Goal: Find specific fact: Find specific page/section

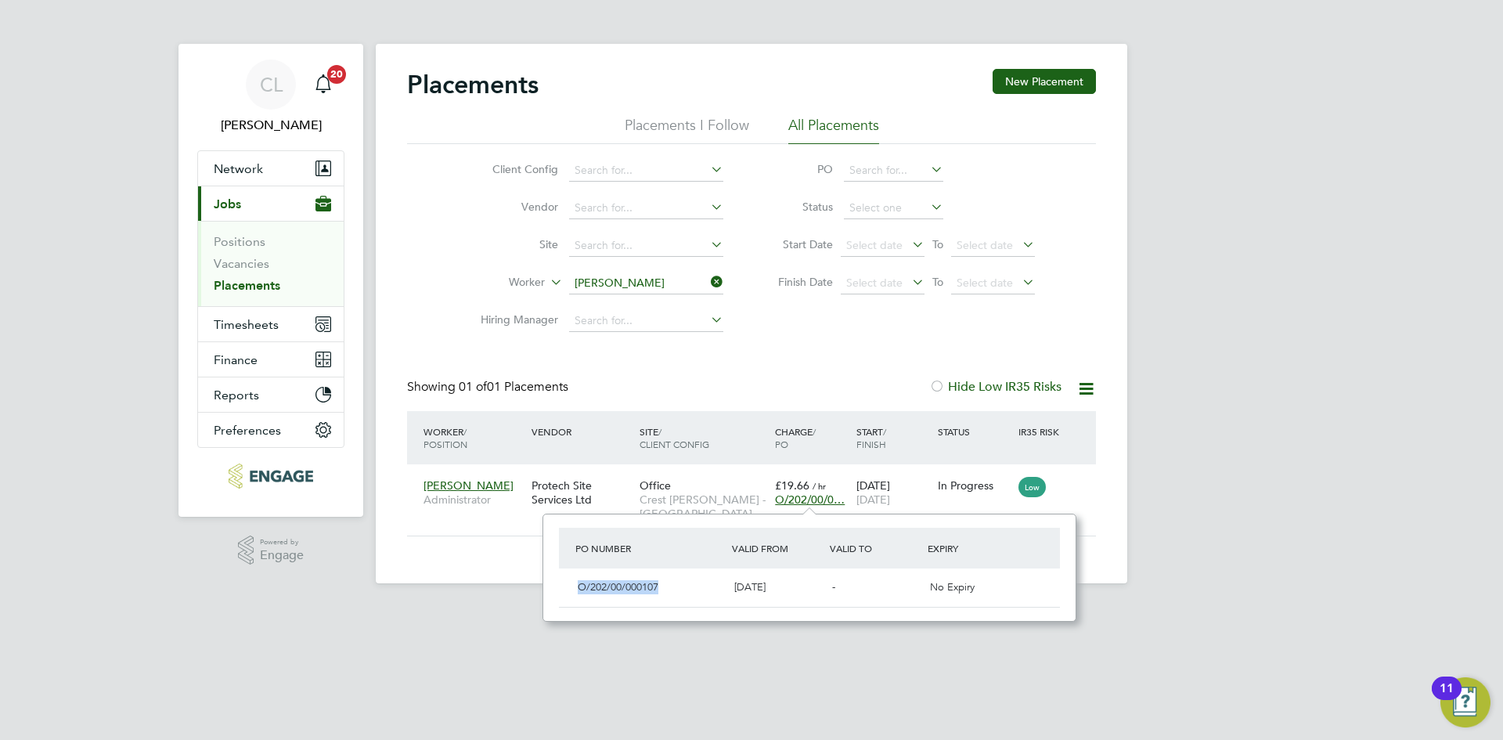
click at [708, 286] on icon at bounding box center [708, 282] width 0 height 22
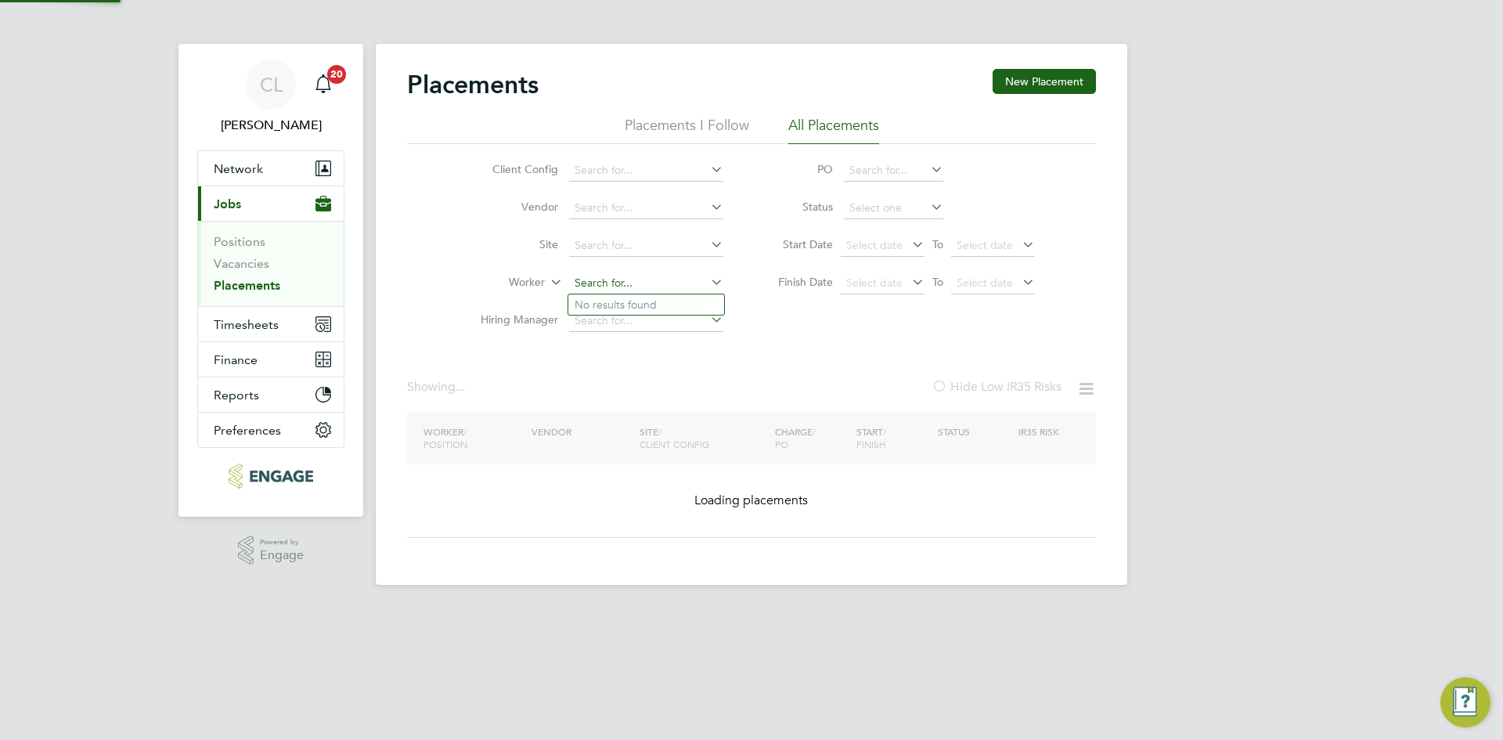
click at [663, 288] on input at bounding box center [646, 283] width 154 height 22
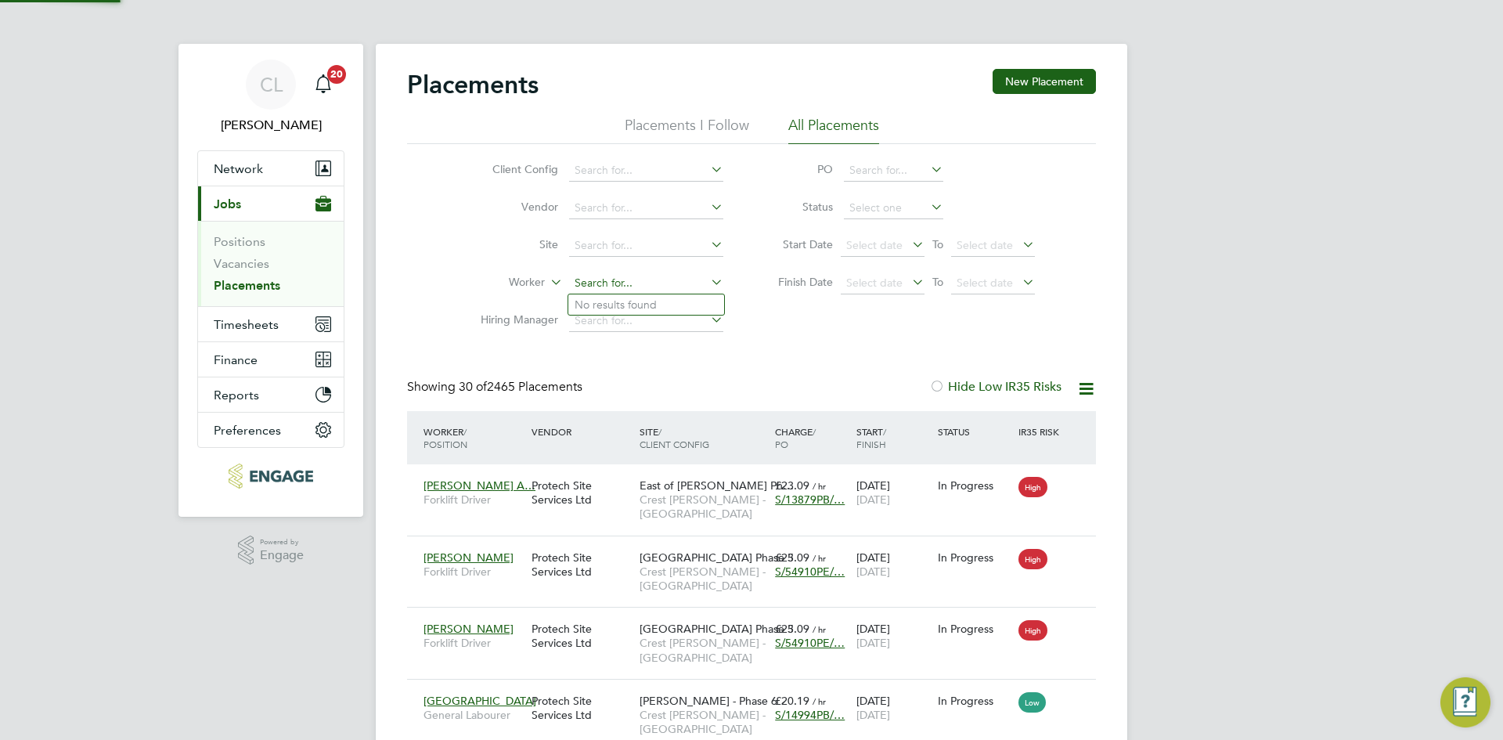
scroll to position [45, 109]
click at [626, 252] on input at bounding box center [646, 246] width 154 height 22
click at [641, 290] on li "Dalton - Sales" at bounding box center [646, 288] width 156 height 21
type input "Dalton - Sales"
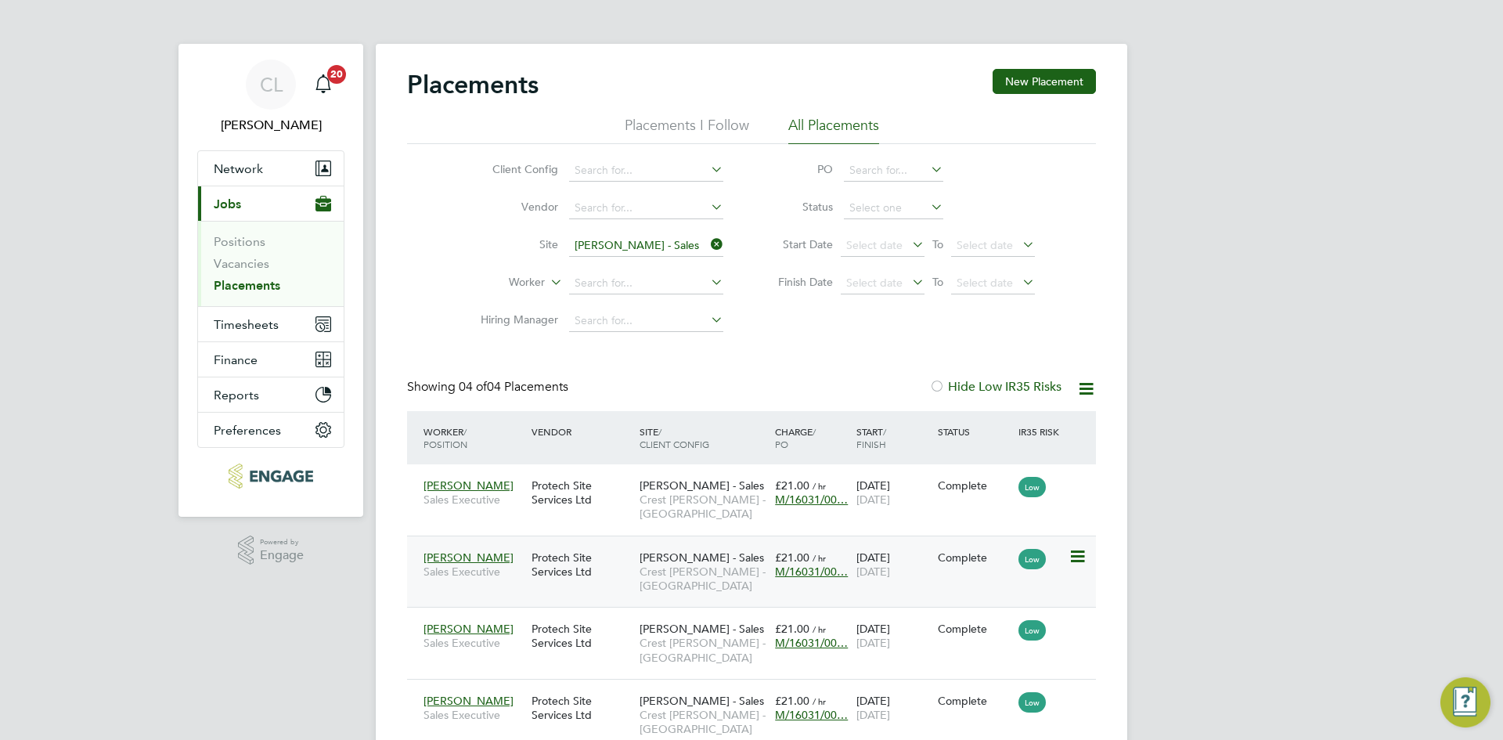
scroll to position [59, 136]
click at [816, 503] on span "M/16031/00…" at bounding box center [811, 499] width 73 height 14
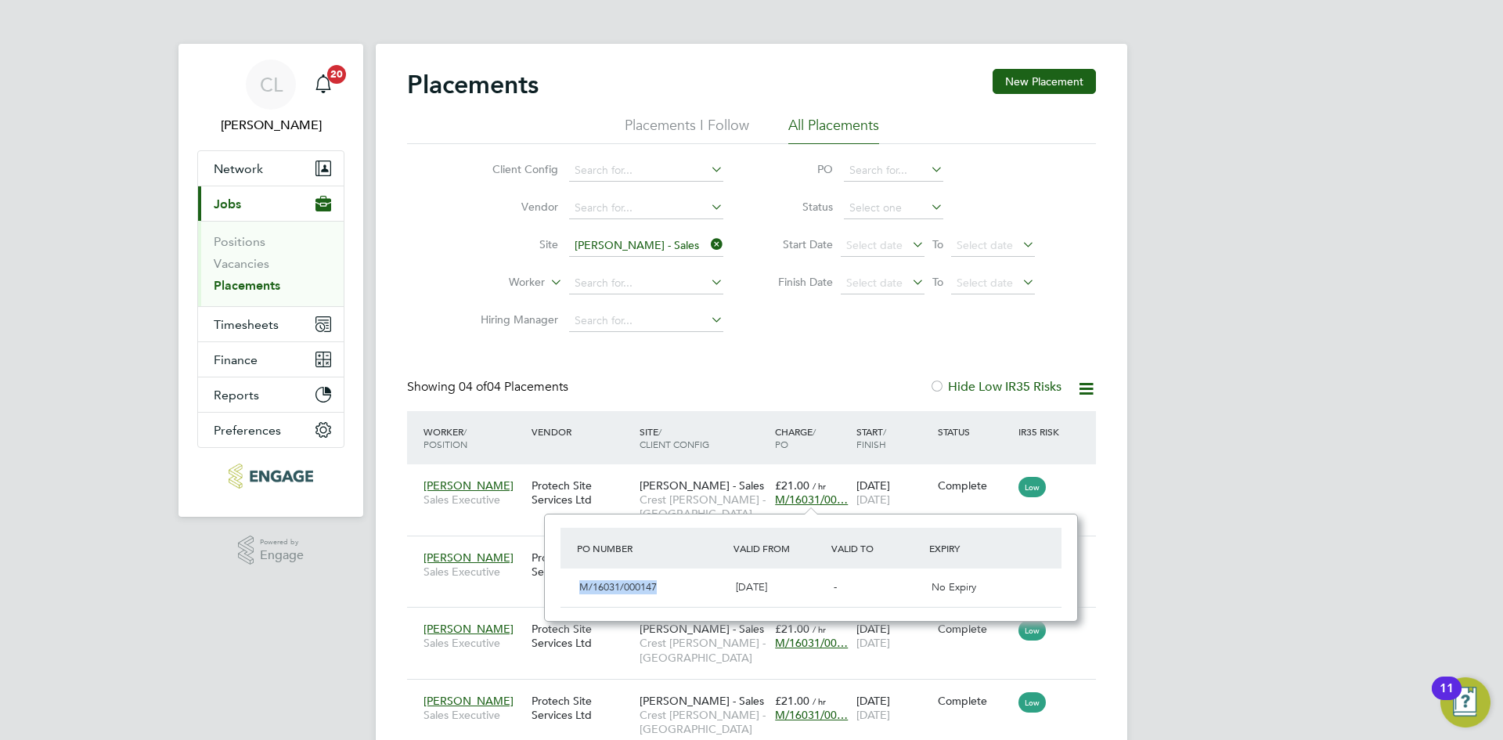
drag, startPoint x: 665, startPoint y: 585, endPoint x: 575, endPoint y: 591, distance: 90.3
click at [575, 591] on div "M/16031/000147" at bounding box center [651, 588] width 157 height 26
copy span "M/16031/000147"
click at [708, 246] on icon at bounding box center [708, 244] width 0 height 22
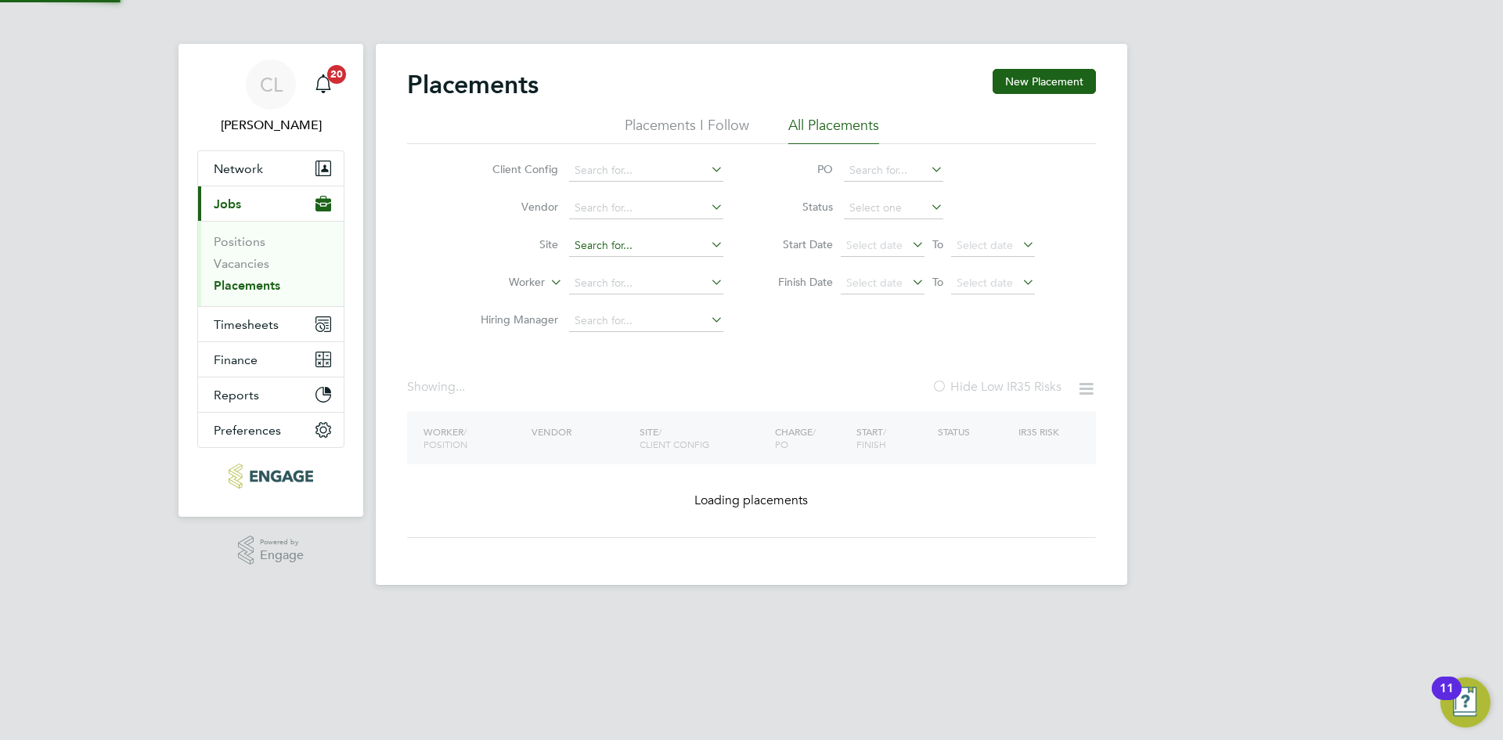
click at [661, 249] on input at bounding box center [646, 246] width 154 height 22
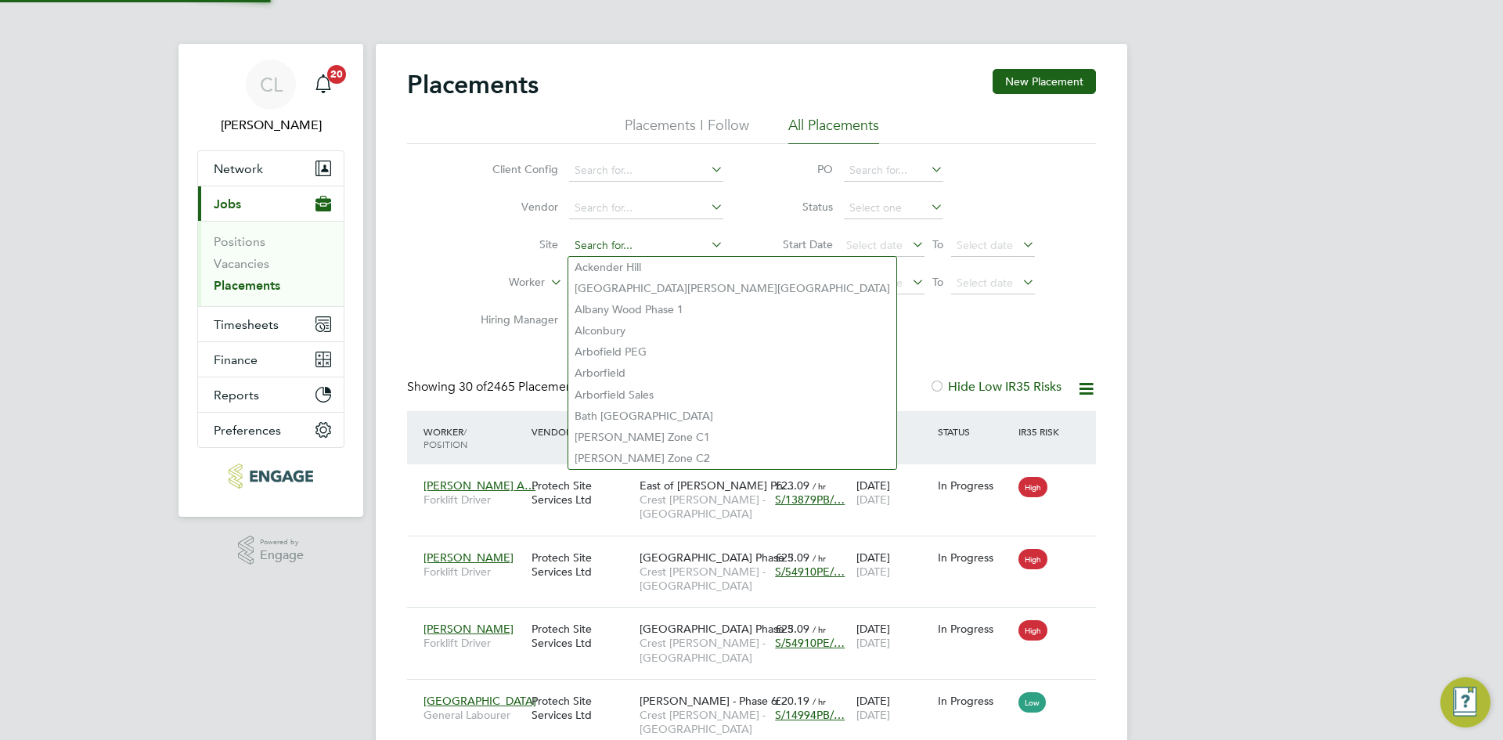
scroll to position [59, 136]
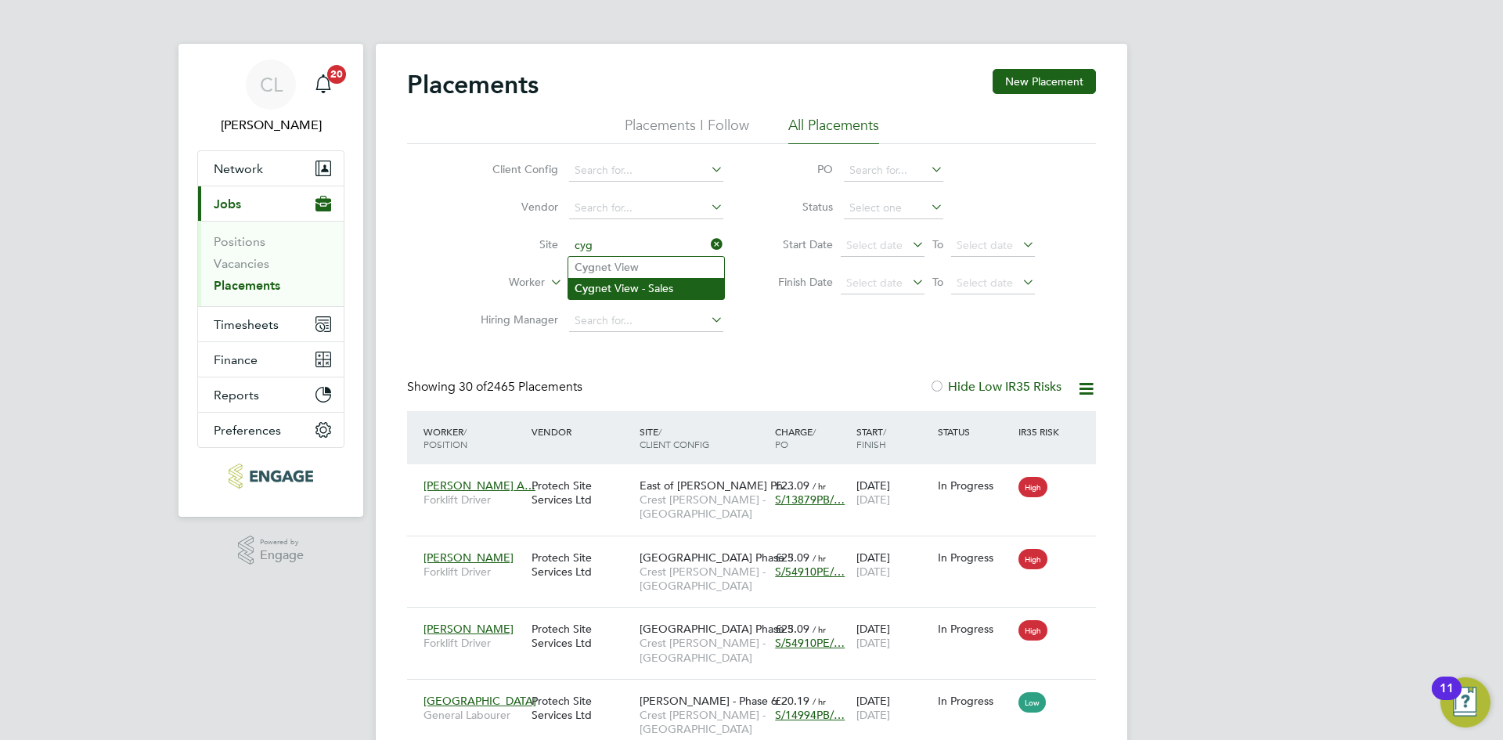
click at [649, 287] on li "Cyg net View - Sales" at bounding box center [646, 288] width 156 height 21
type input "Cygnet View - Sales"
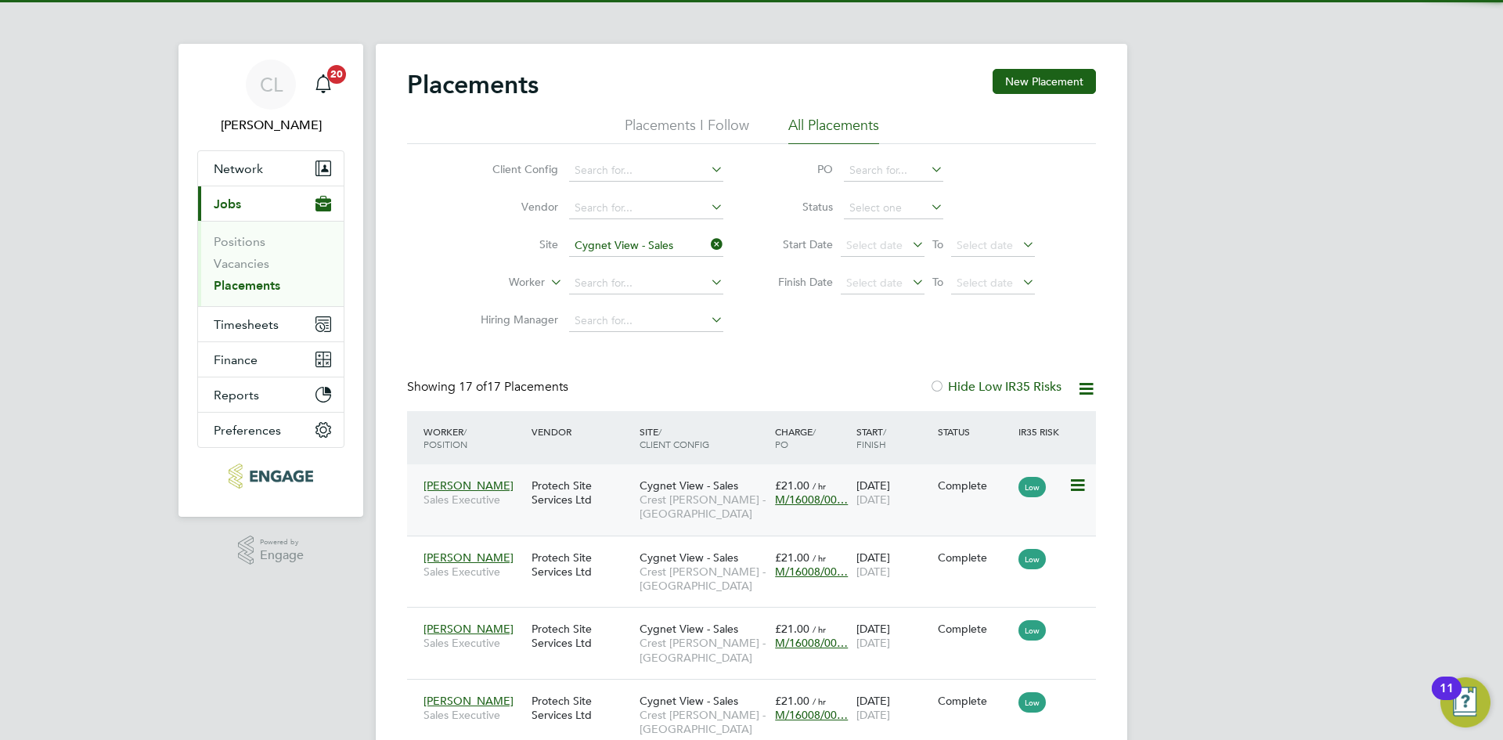
click at [827, 501] on span "M/16008/00…" at bounding box center [811, 499] width 73 height 14
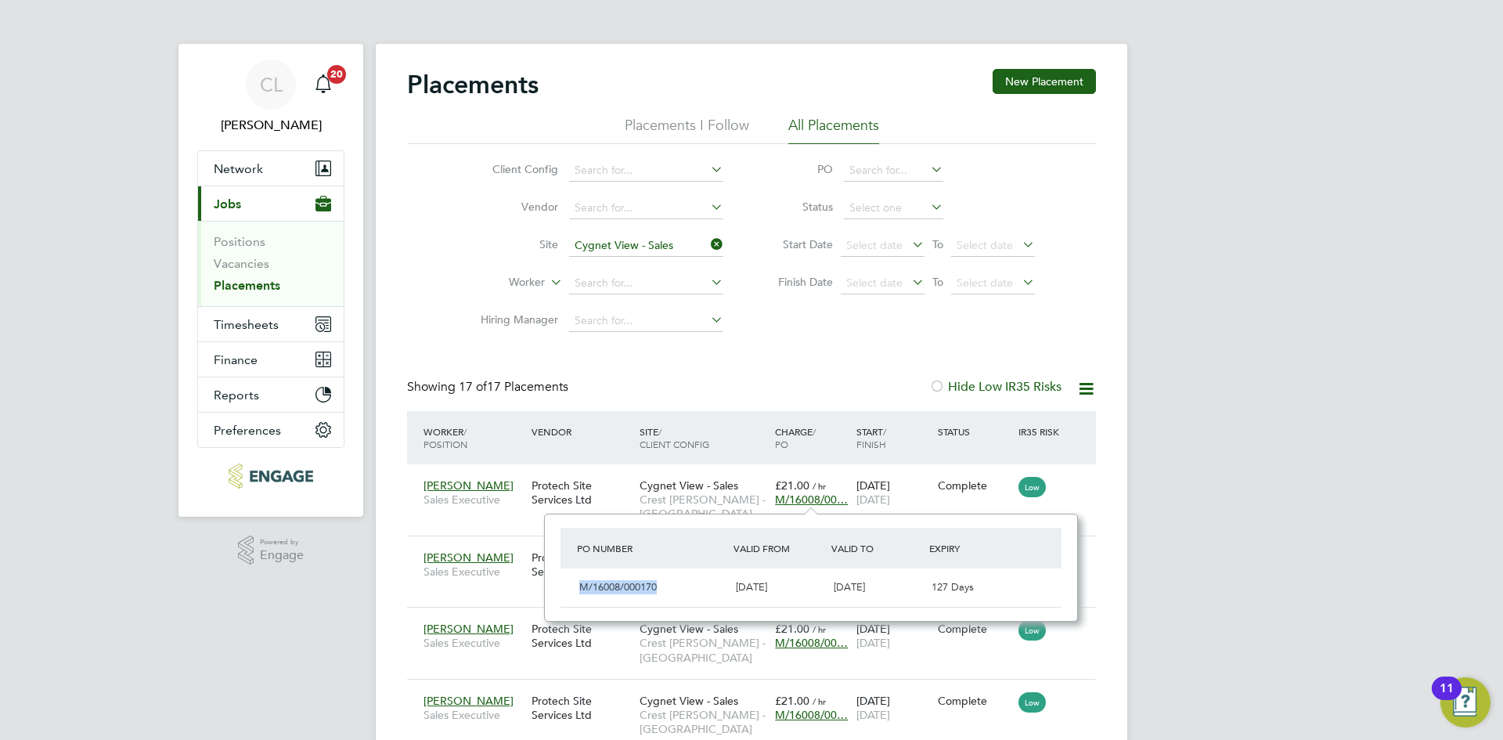
drag, startPoint x: 606, startPoint y: 582, endPoint x: 579, endPoint y: 598, distance: 31.3
click at [557, 591] on div "PO Number Valid From Valid To Expiry M/16008/000170 20 May 2024 31 Dec 2025 127…" at bounding box center [811, 568] width 534 height 108
copy span "M/16008/000170"
click at [850, 738] on div "Paulina Przybysz Sales Executive Protech Site Services Ltd Cygnet View - Sales …" at bounding box center [751, 715] width 689 height 72
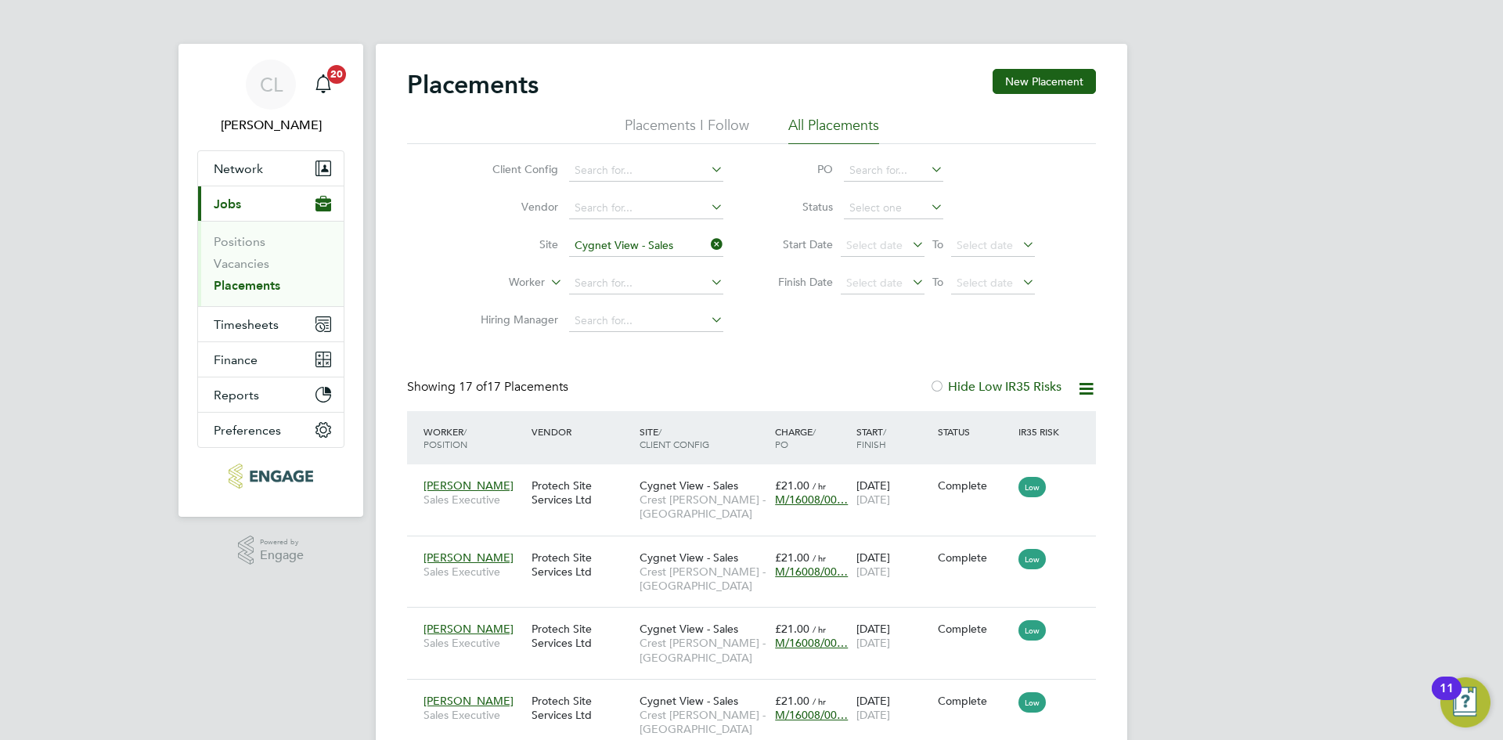
drag, startPoint x: 715, startPoint y: 243, endPoint x: 676, endPoint y: 250, distance: 39.6
click at [708, 243] on icon at bounding box center [708, 244] width 0 height 22
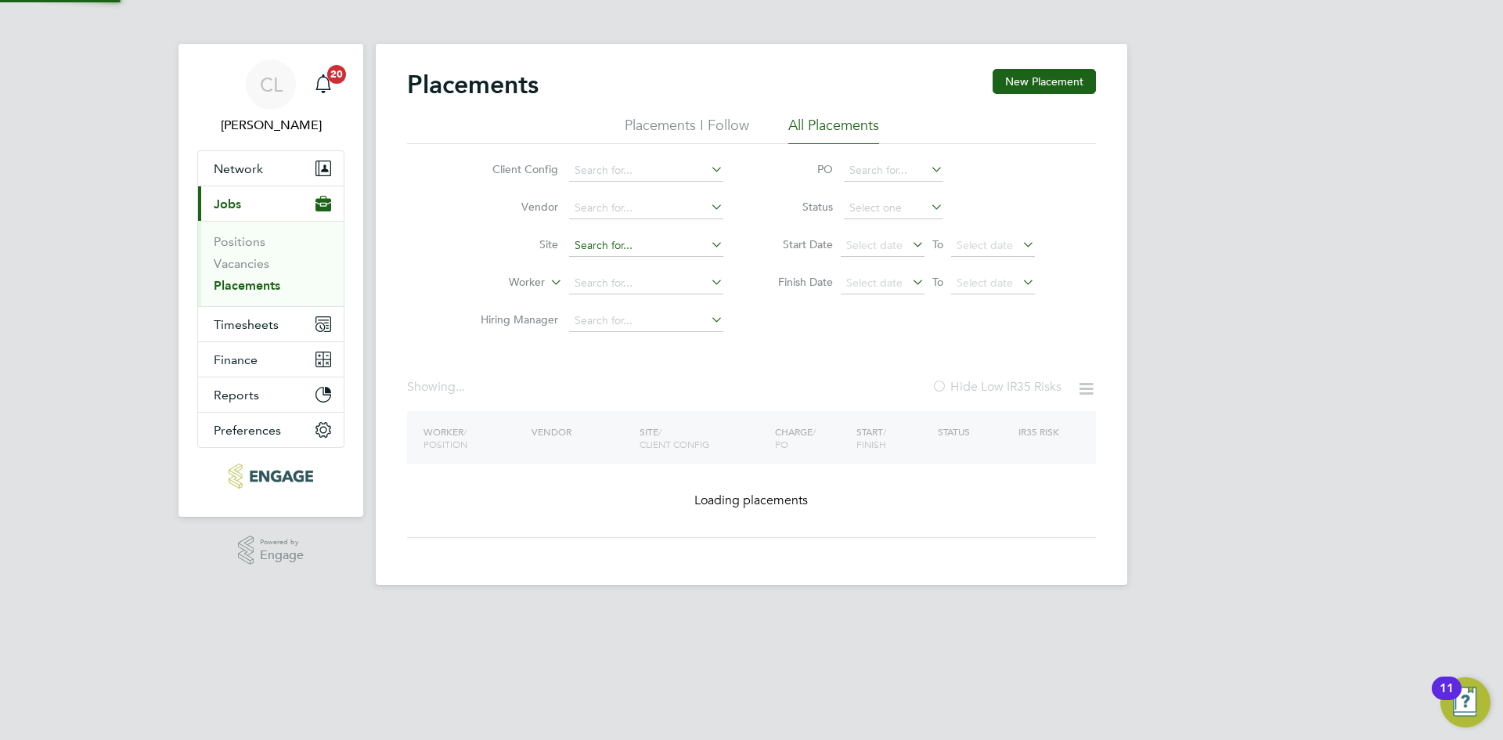
click at [676, 250] on input at bounding box center [646, 246] width 154 height 22
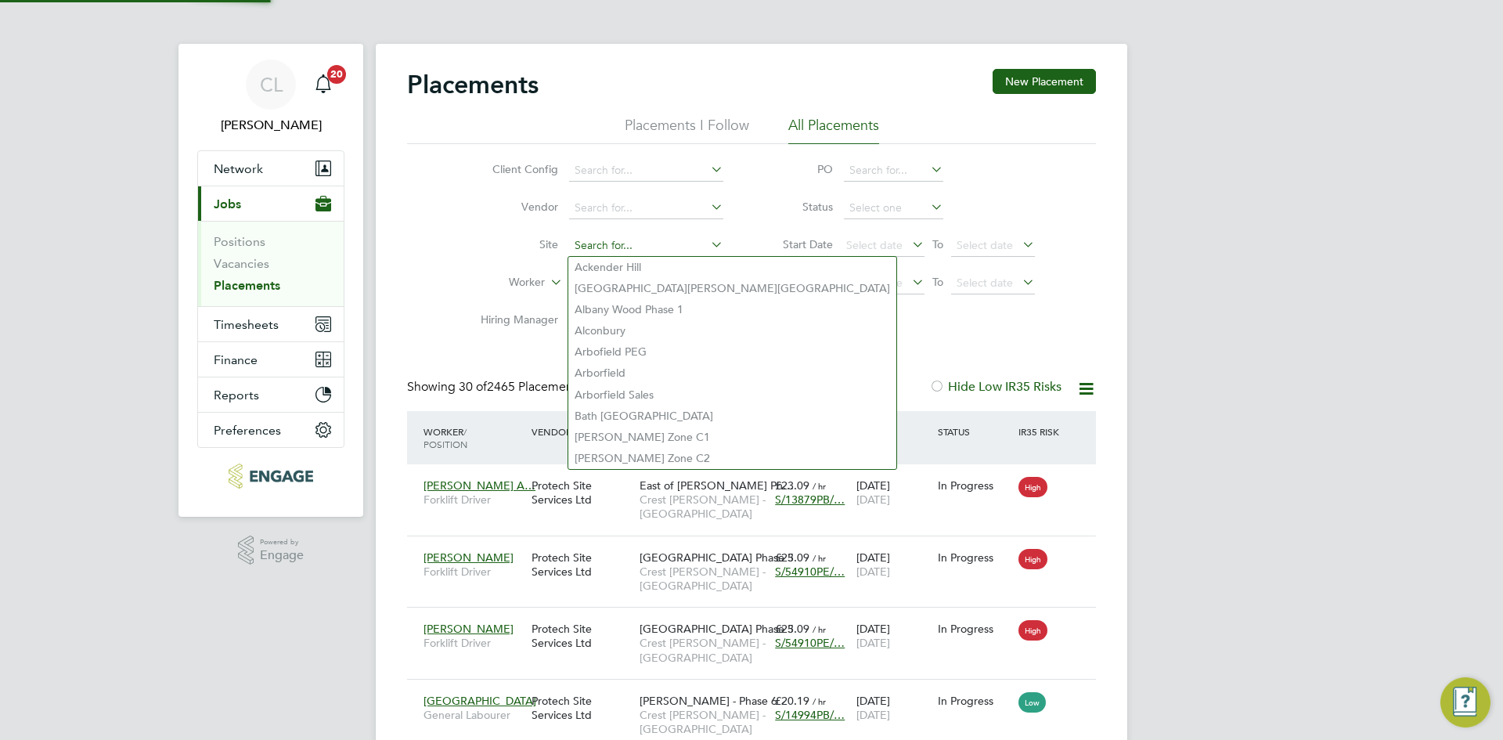
scroll to position [59, 136]
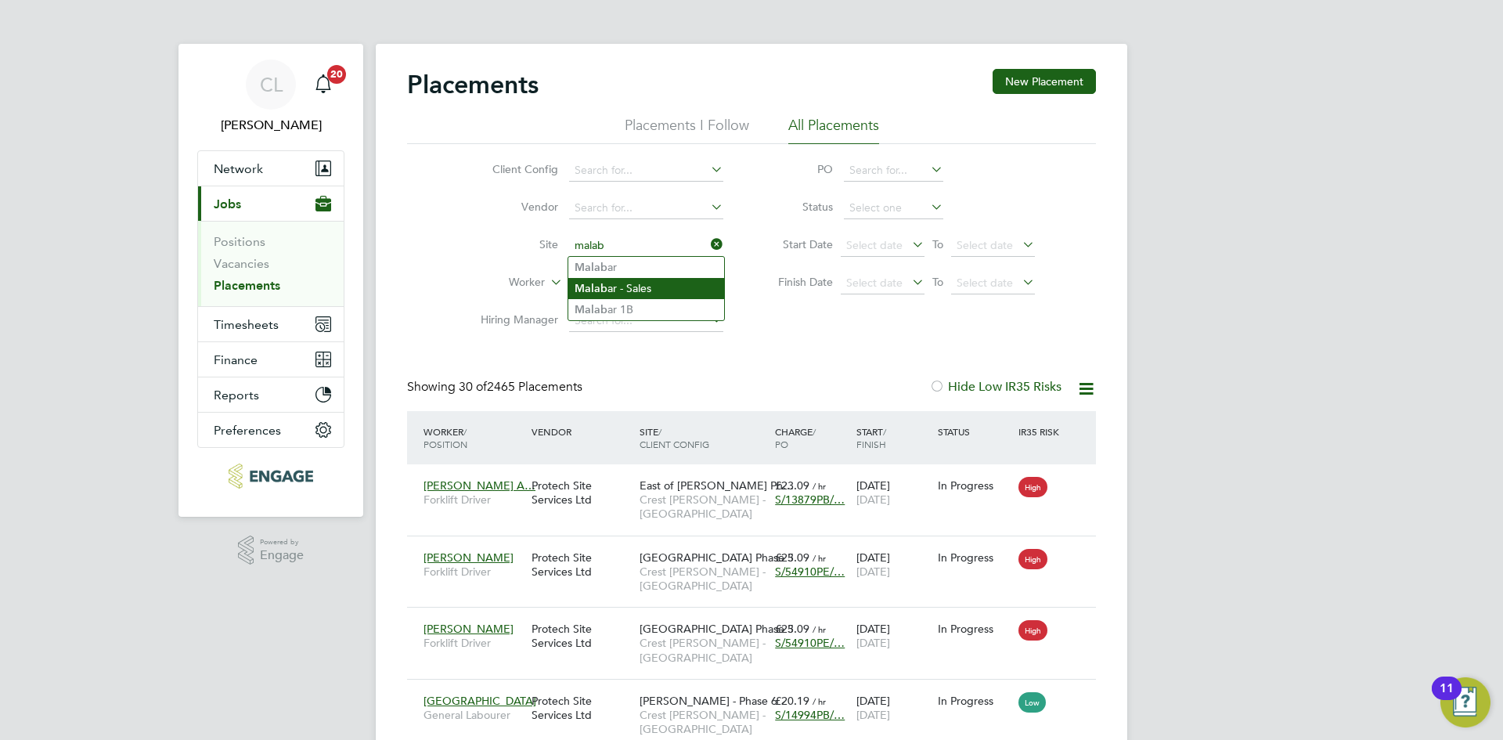
click at [686, 280] on li "Malab ar - Sales" at bounding box center [646, 288] width 156 height 21
type input "Malabar - Sales"
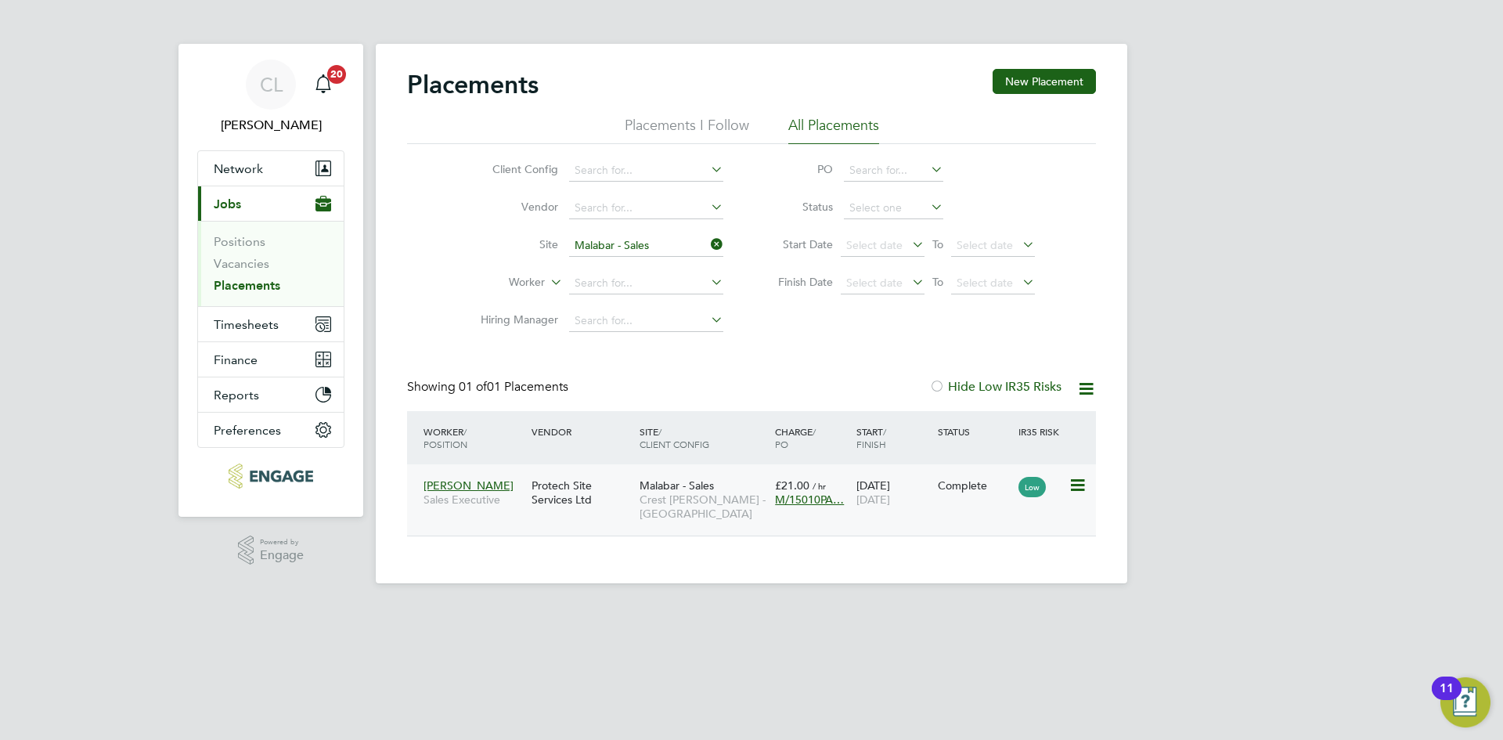
click at [821, 495] on span "M/15010PA…" at bounding box center [809, 499] width 69 height 14
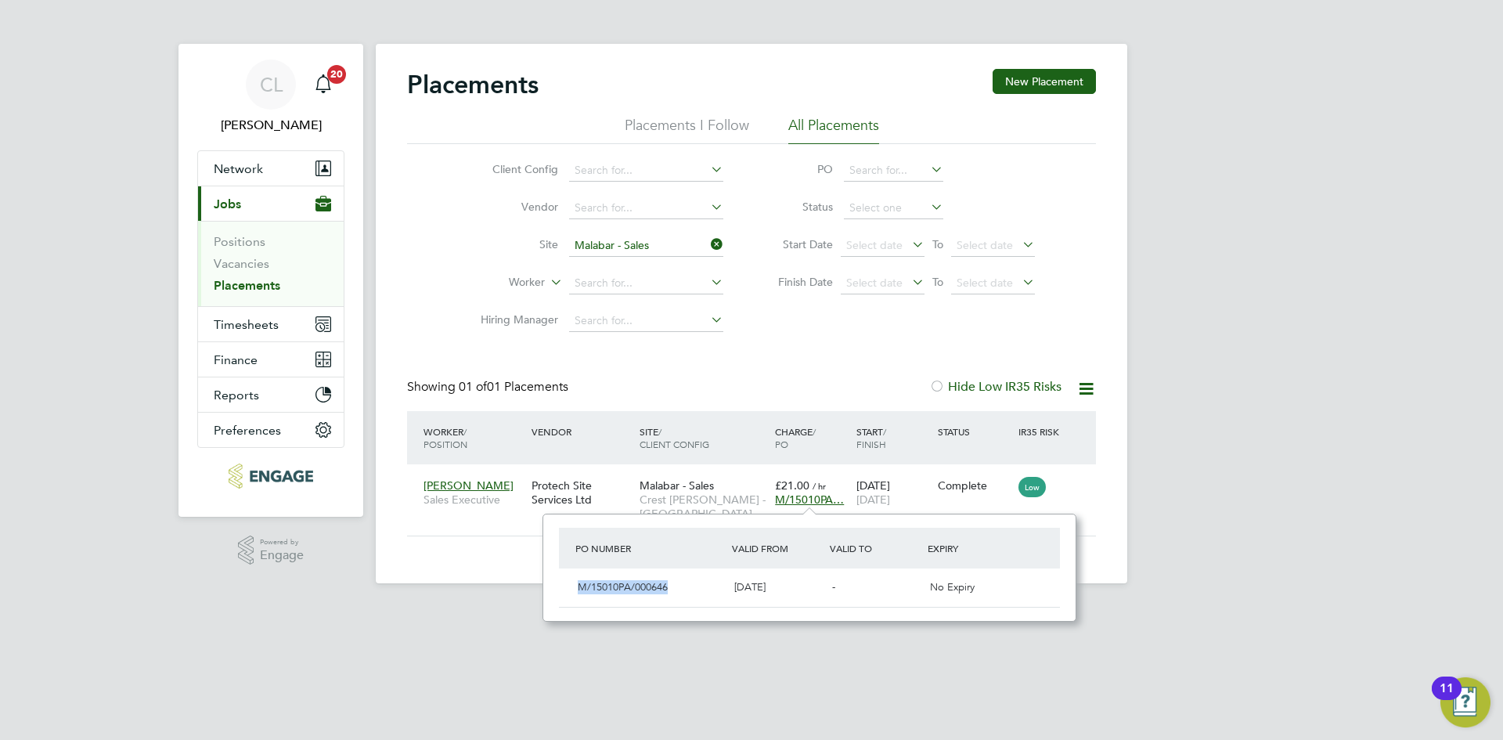
drag, startPoint x: 676, startPoint y: 585, endPoint x: 566, endPoint y: 585, distance: 109.6
click at [566, 585] on div "M/15010PA/000646 02 Jun 2025 - No Expiry" at bounding box center [809, 587] width 501 height 38
copy span "M/15010PA/000646"
click at [708, 242] on icon at bounding box center [708, 244] width 0 height 22
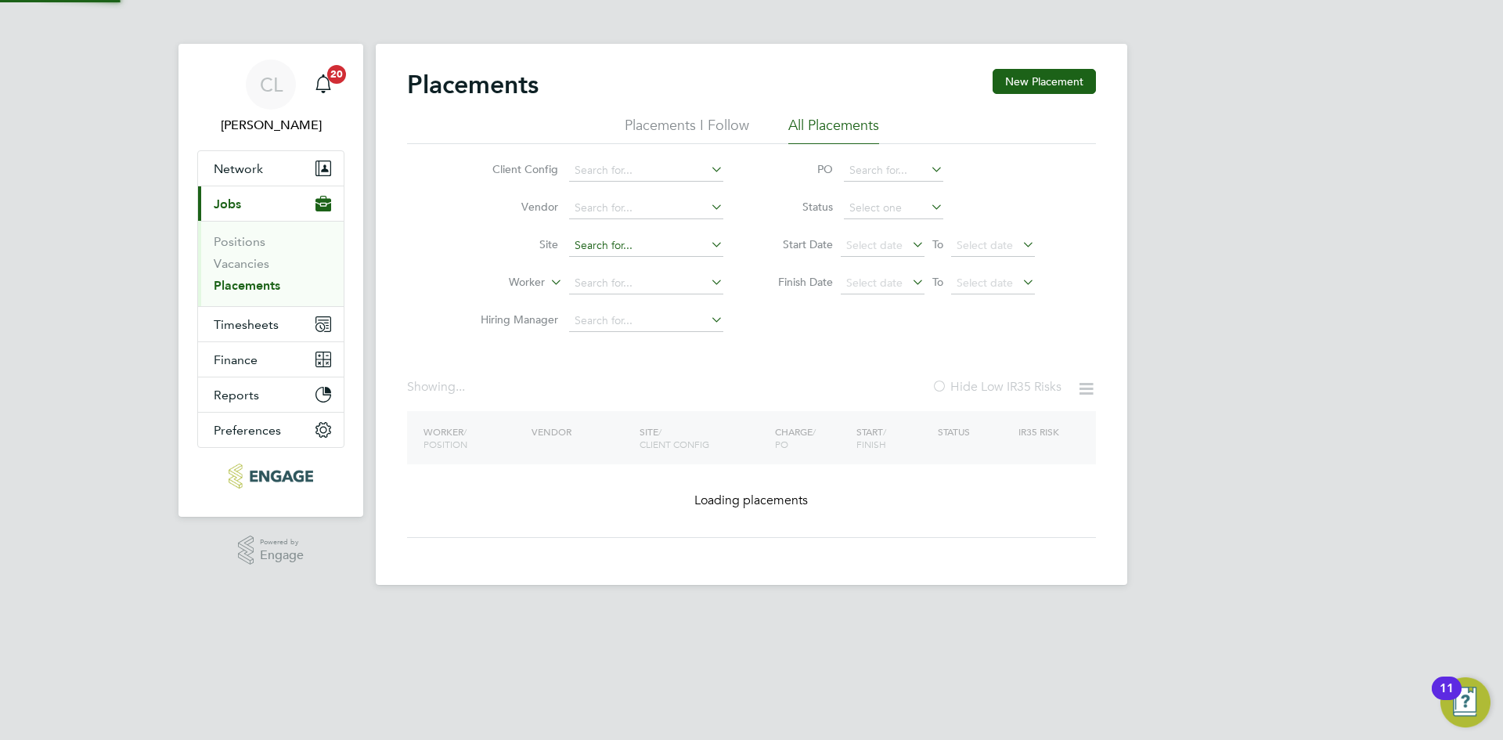
click at [645, 251] on input at bounding box center [646, 246] width 154 height 22
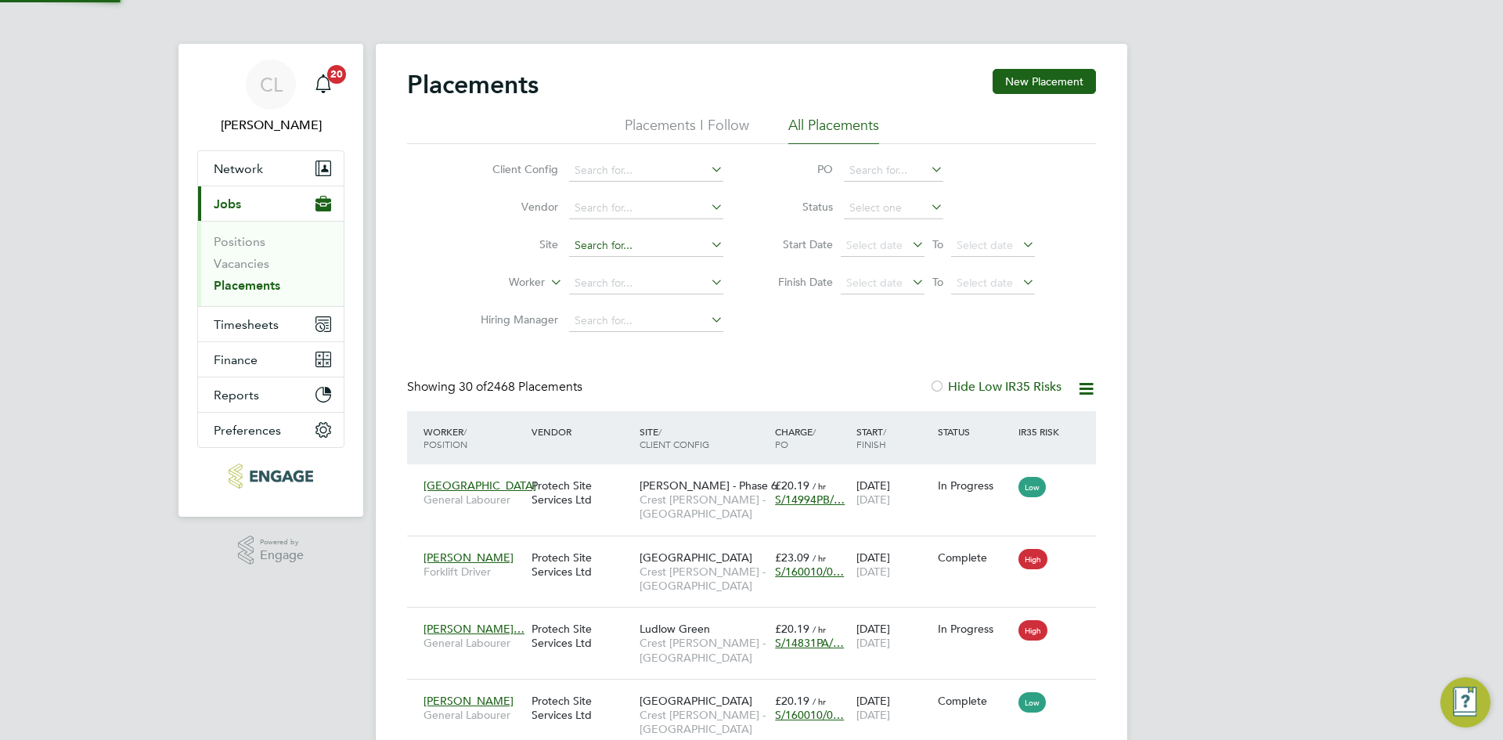
scroll to position [45, 109]
type input "h"
click at [435, 217] on div "Client Config Vendor Site Worker Hiring Manager PO Status Start Date Select dat…" at bounding box center [751, 242] width 689 height 196
click at [639, 287] on input at bounding box center [646, 283] width 154 height 22
click at [636, 278] on input "hayley" at bounding box center [646, 283] width 154 height 22
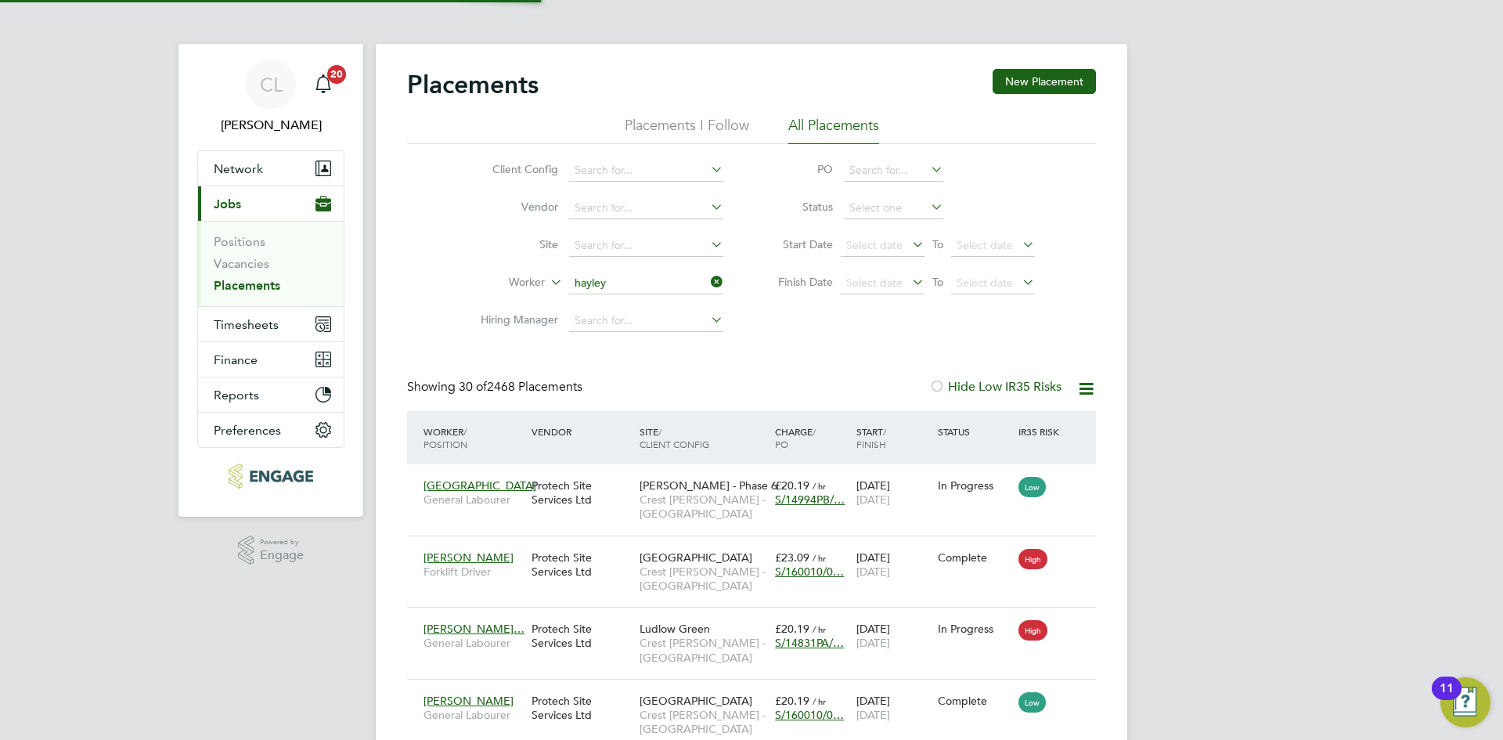
type input "hayley"
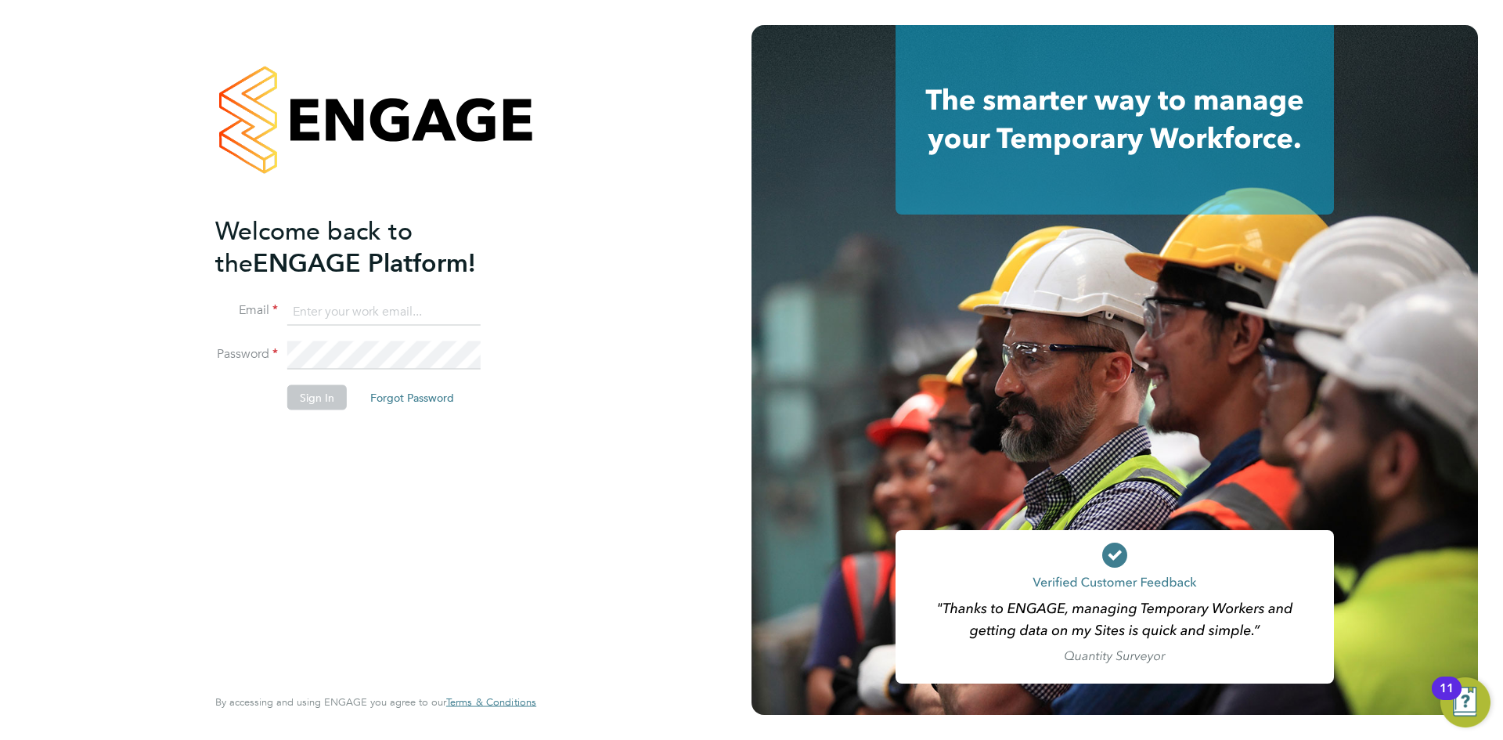
type input "chloe@protechltd.co.uk"
click at [334, 389] on button "Sign In" at bounding box center [317, 397] width 60 height 25
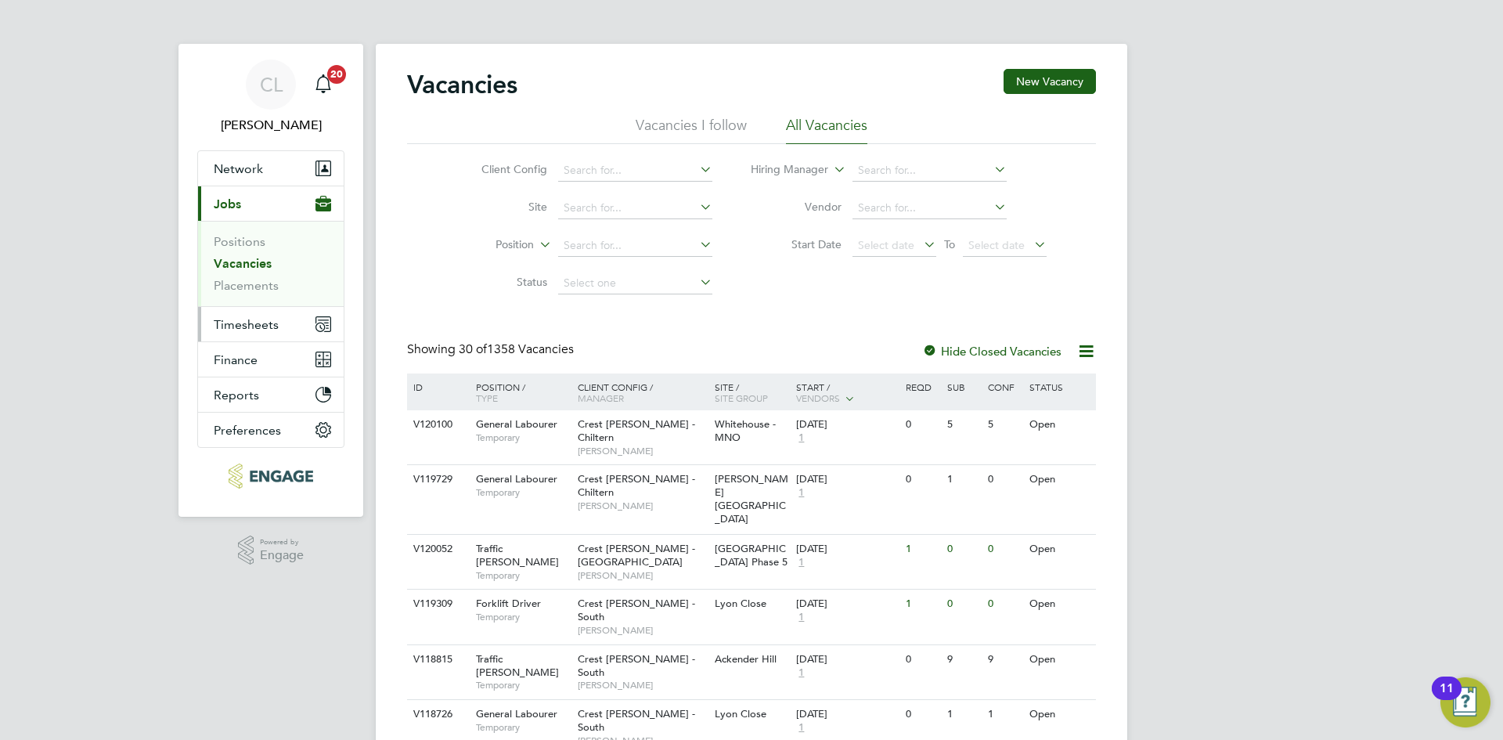
click at [242, 322] on span "Timesheets" at bounding box center [246, 324] width 65 height 15
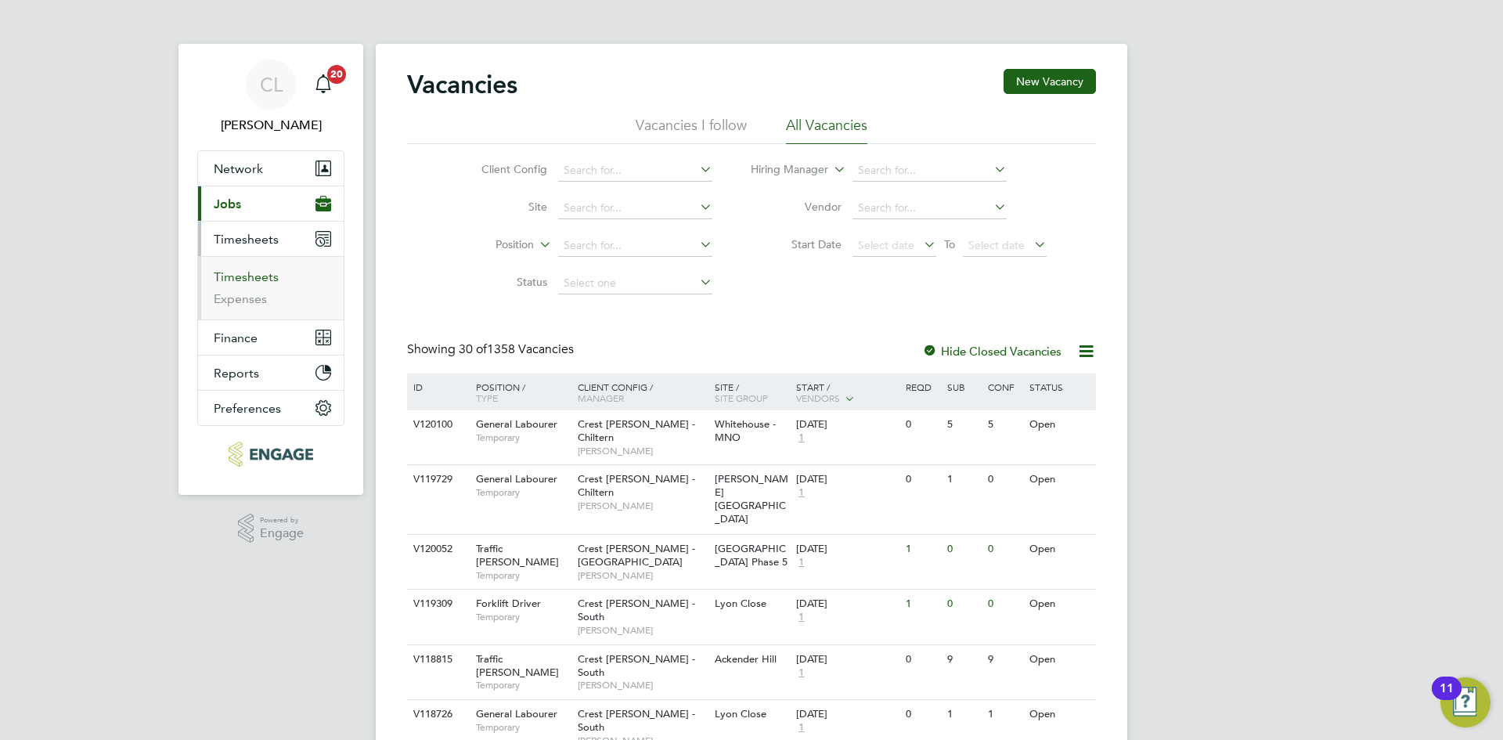
click at [266, 276] on link "Timesheets" at bounding box center [246, 276] width 65 height 15
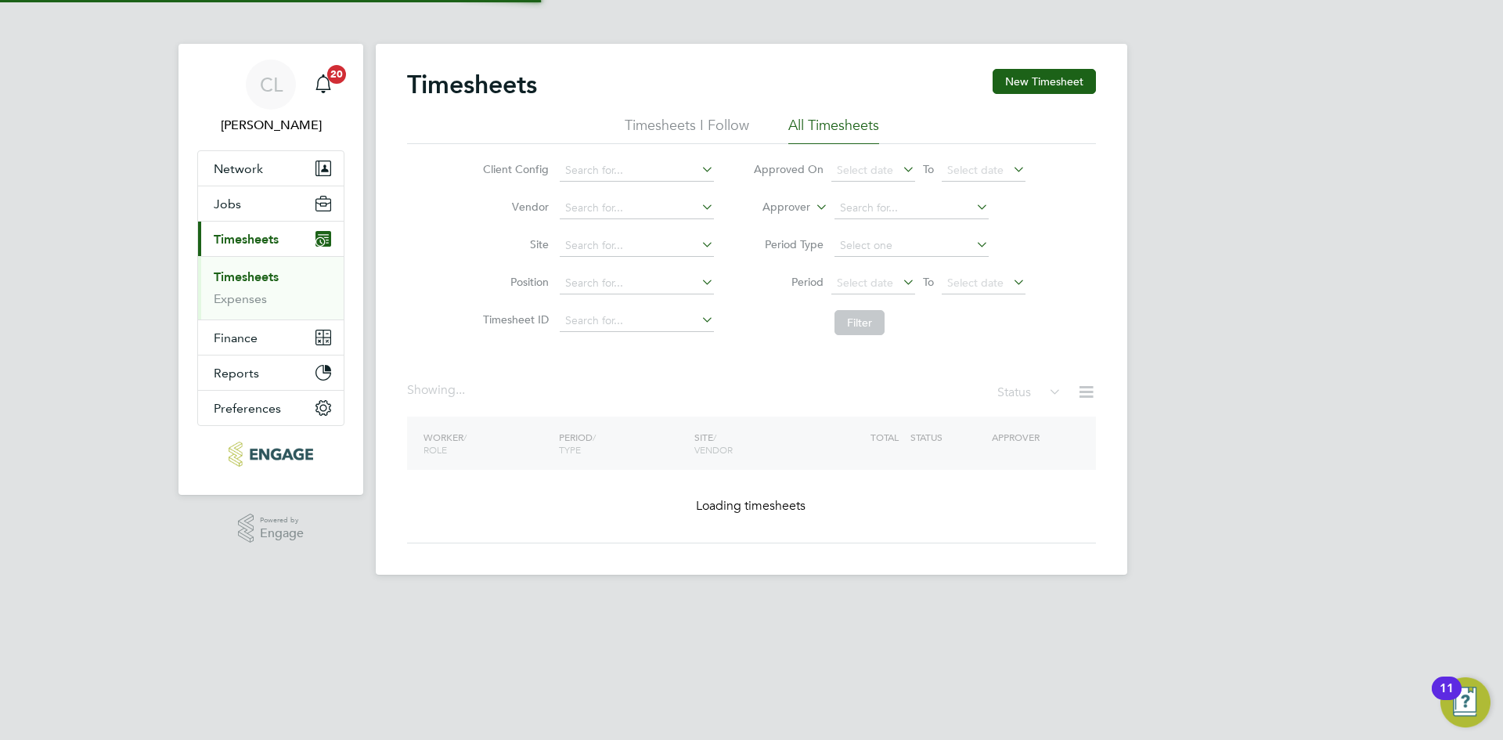
click at [266, 276] on link "Timesheets" at bounding box center [246, 276] width 65 height 15
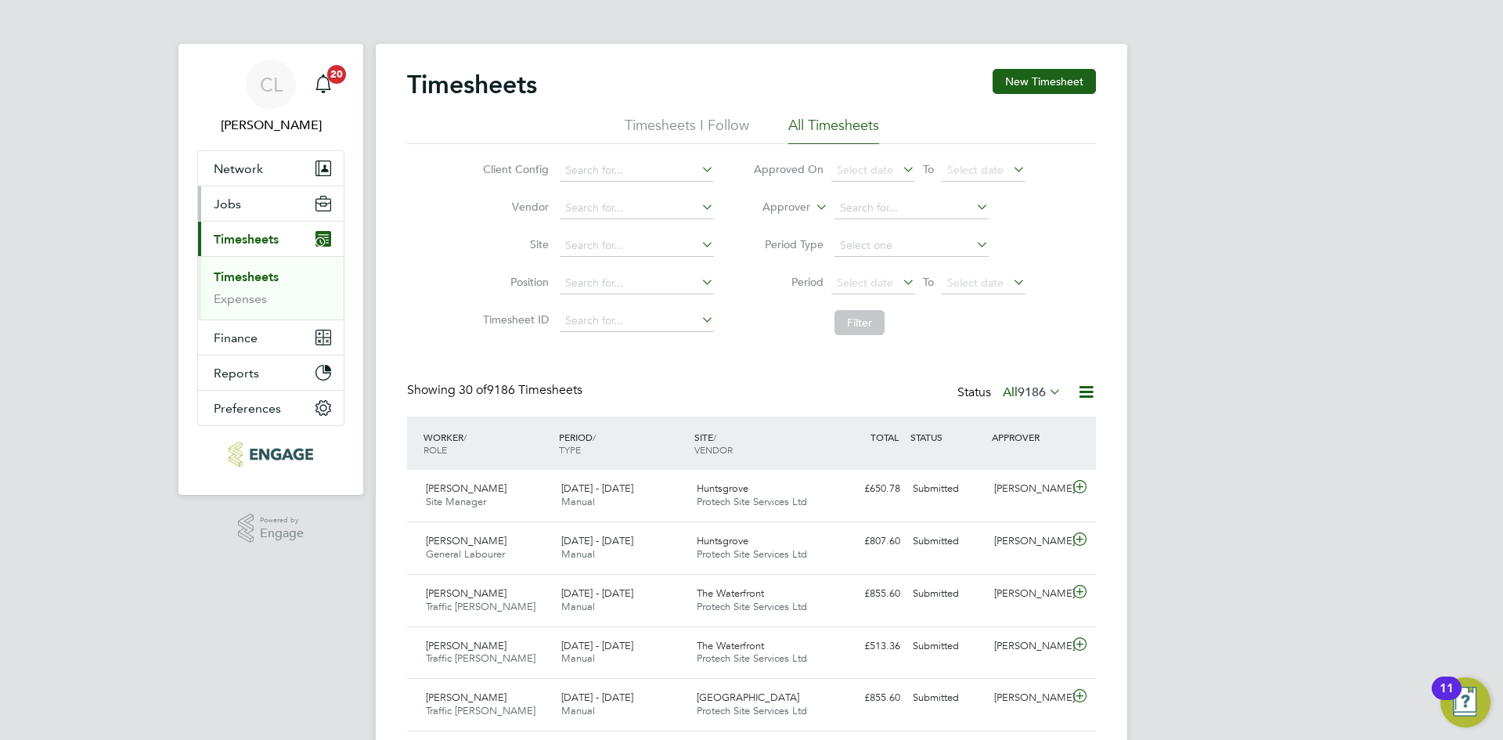
click at [254, 191] on button "Jobs" at bounding box center [271, 203] width 146 height 34
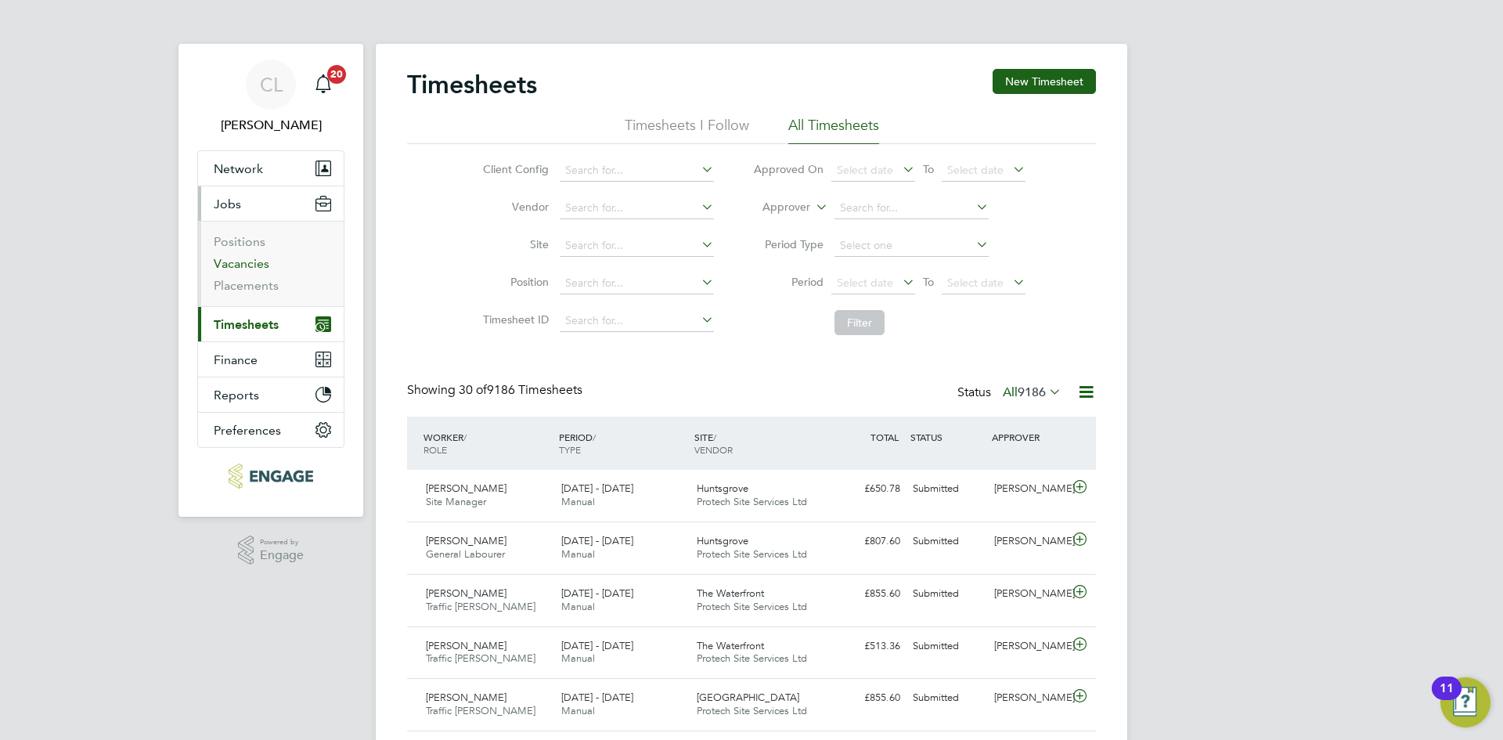
click at [253, 268] on link "Vacancies" at bounding box center [242, 263] width 56 height 15
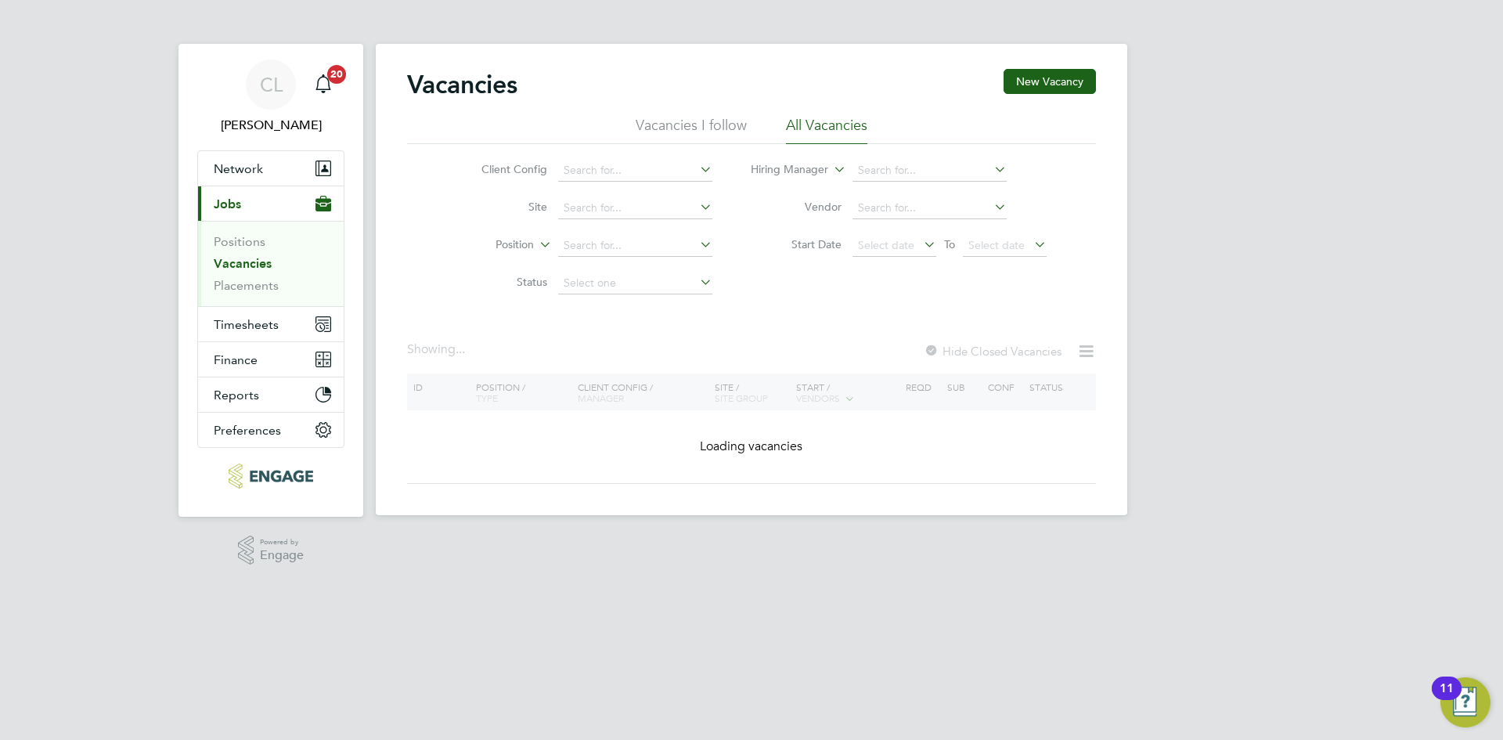
click at [249, 300] on ul "Positions Vacancies Placements" at bounding box center [271, 263] width 146 height 85
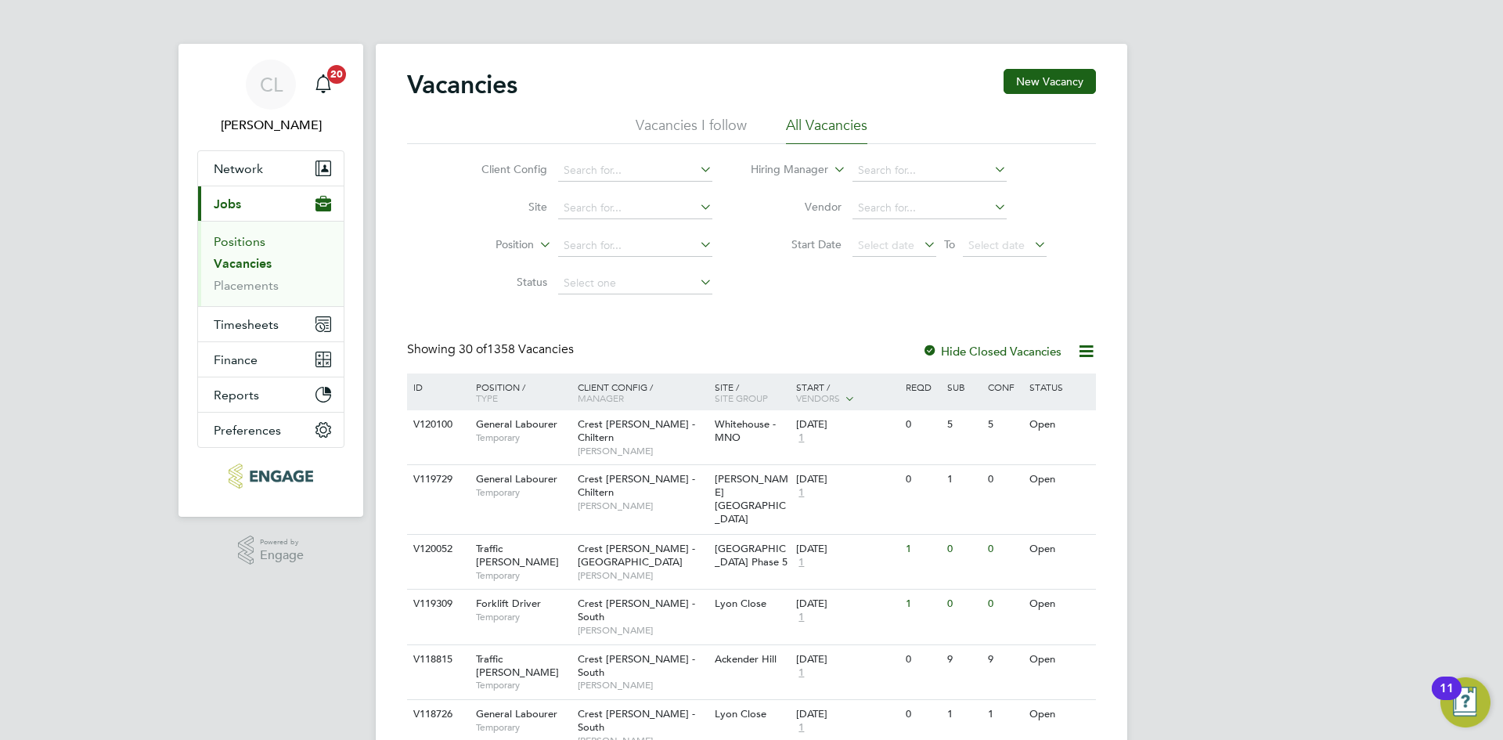
click at [254, 238] on link "Positions" at bounding box center [240, 241] width 52 height 15
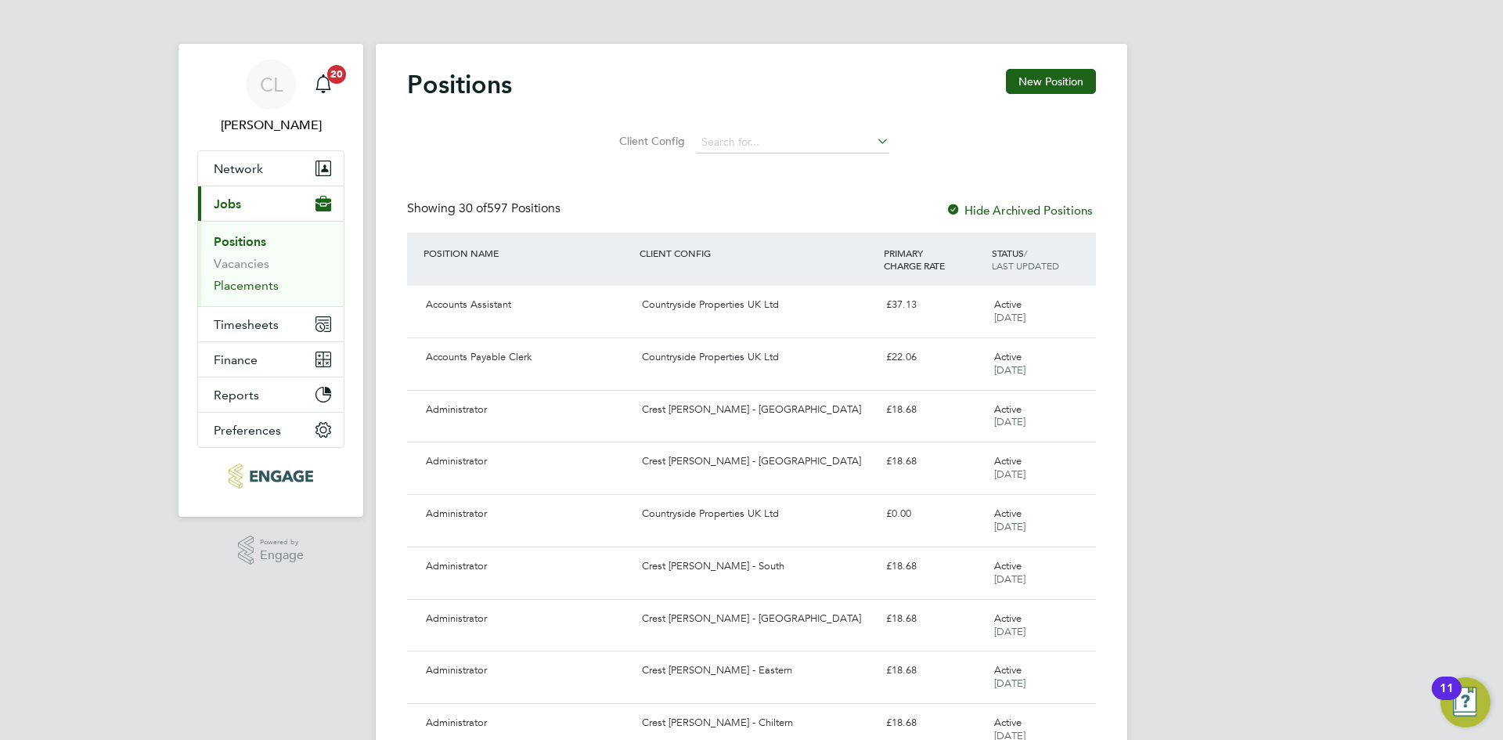
click at [253, 292] on link "Placements" at bounding box center [246, 285] width 65 height 15
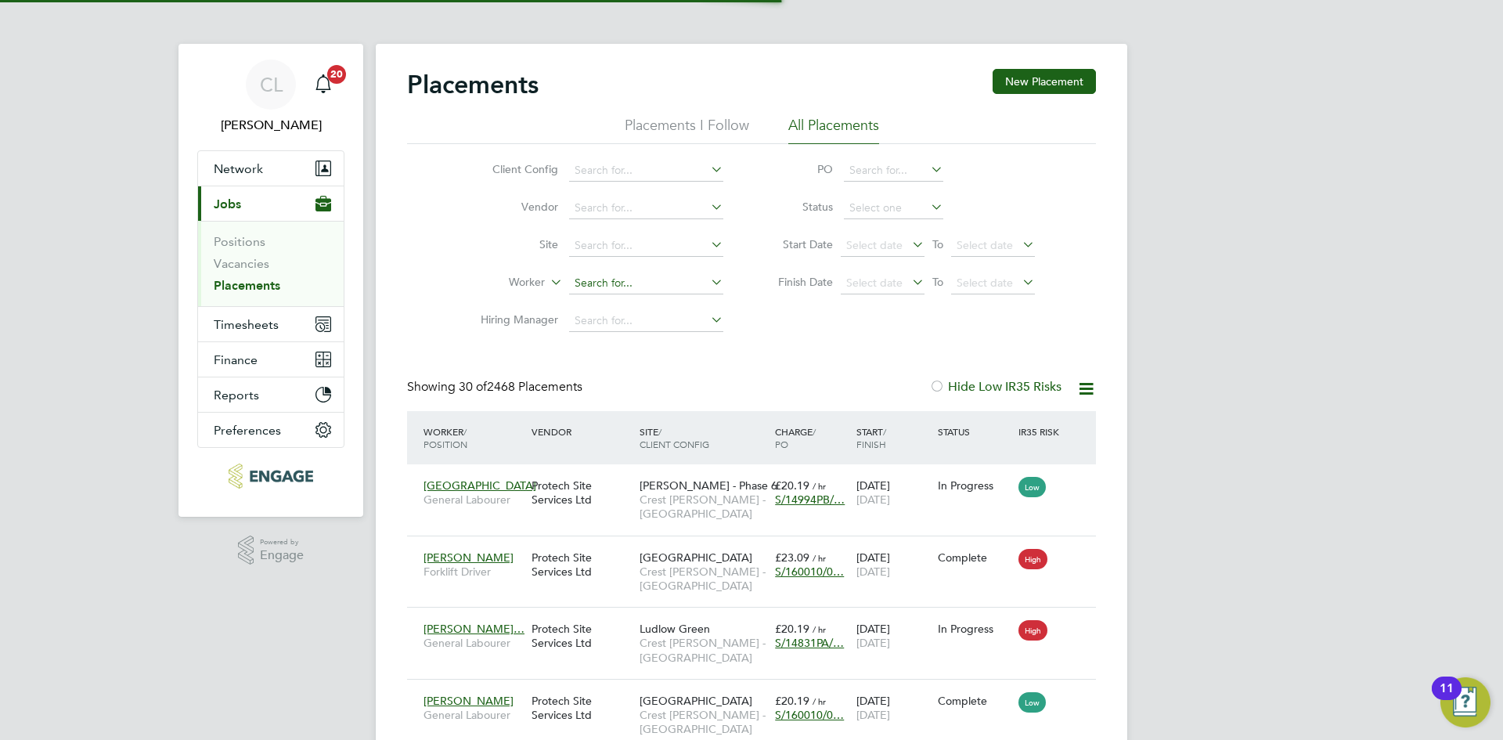
click at [609, 274] on input at bounding box center [646, 283] width 154 height 22
click at [644, 305] on li "Hayl ey Moody" at bounding box center [646, 304] width 156 height 21
type input "[PERSON_NAME]"
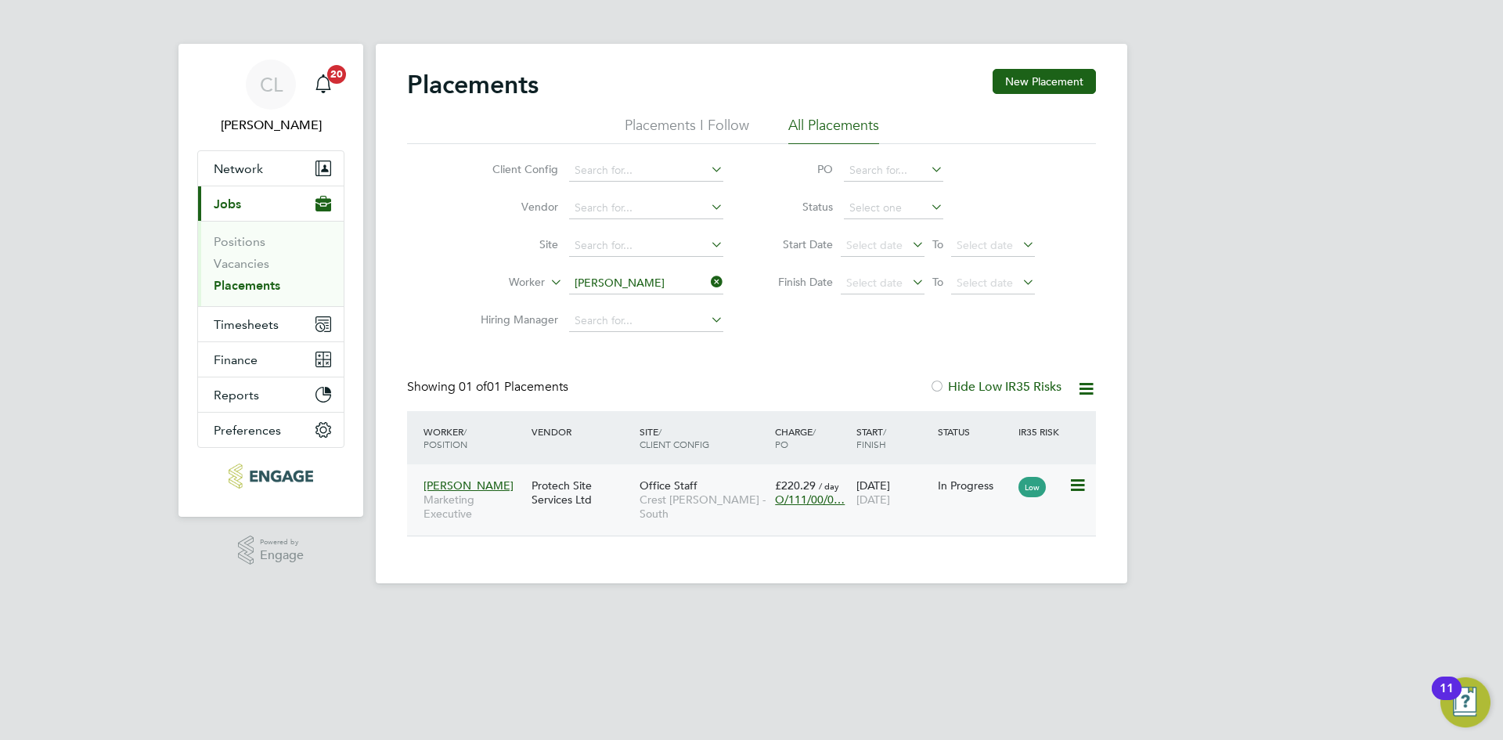
click at [806, 494] on span "O/111/00/0…" at bounding box center [810, 499] width 70 height 14
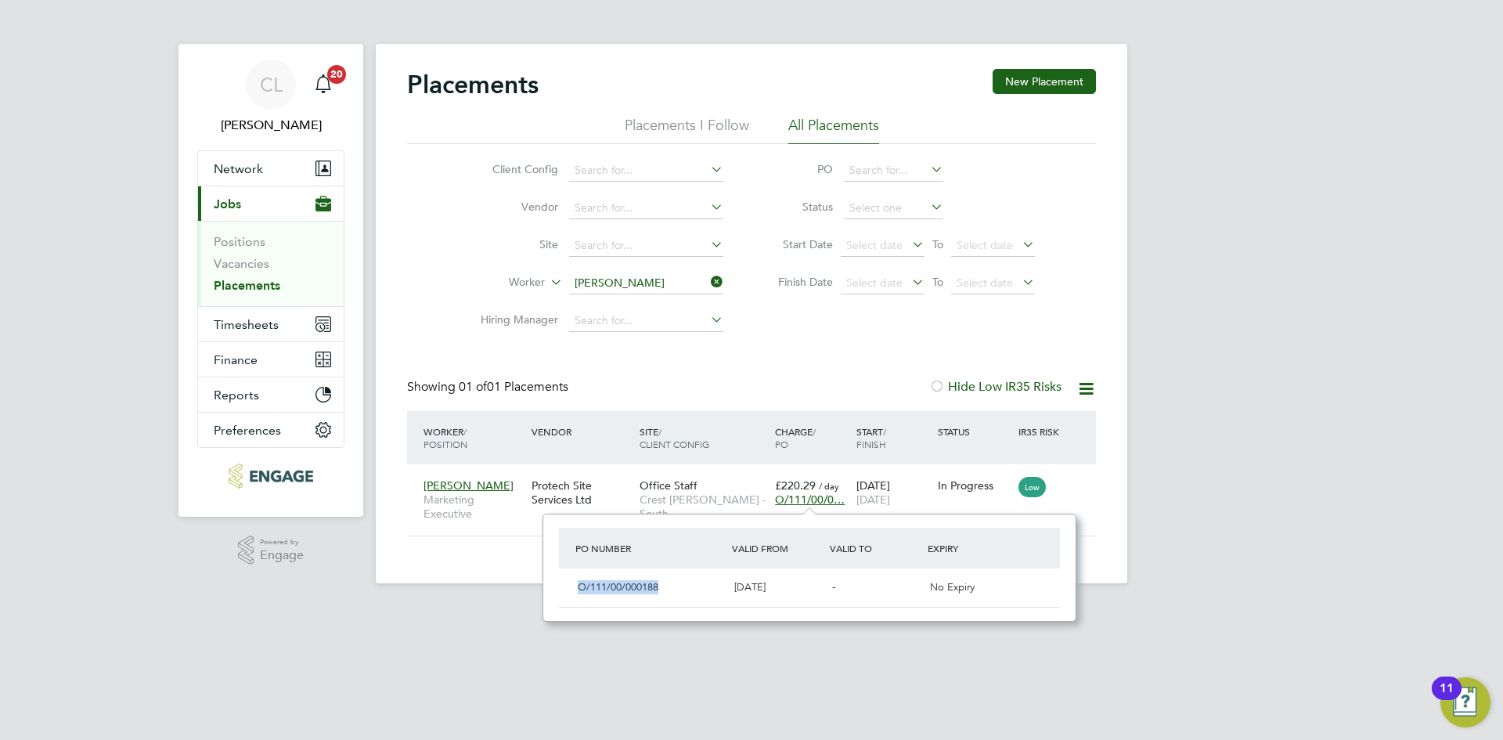
drag, startPoint x: 663, startPoint y: 585, endPoint x: 557, endPoint y: 583, distance: 106.5
click at [557, 583] on div "PO Number Valid From Valid To Expiry O/111/00/000188 27 May 2025 - No Expiry" at bounding box center [810, 568] width 534 height 108
copy span "O/111/00/000188"
click at [700, 480] on div "Office Staff Crest Nicholson - South" at bounding box center [703, 500] width 135 height 59
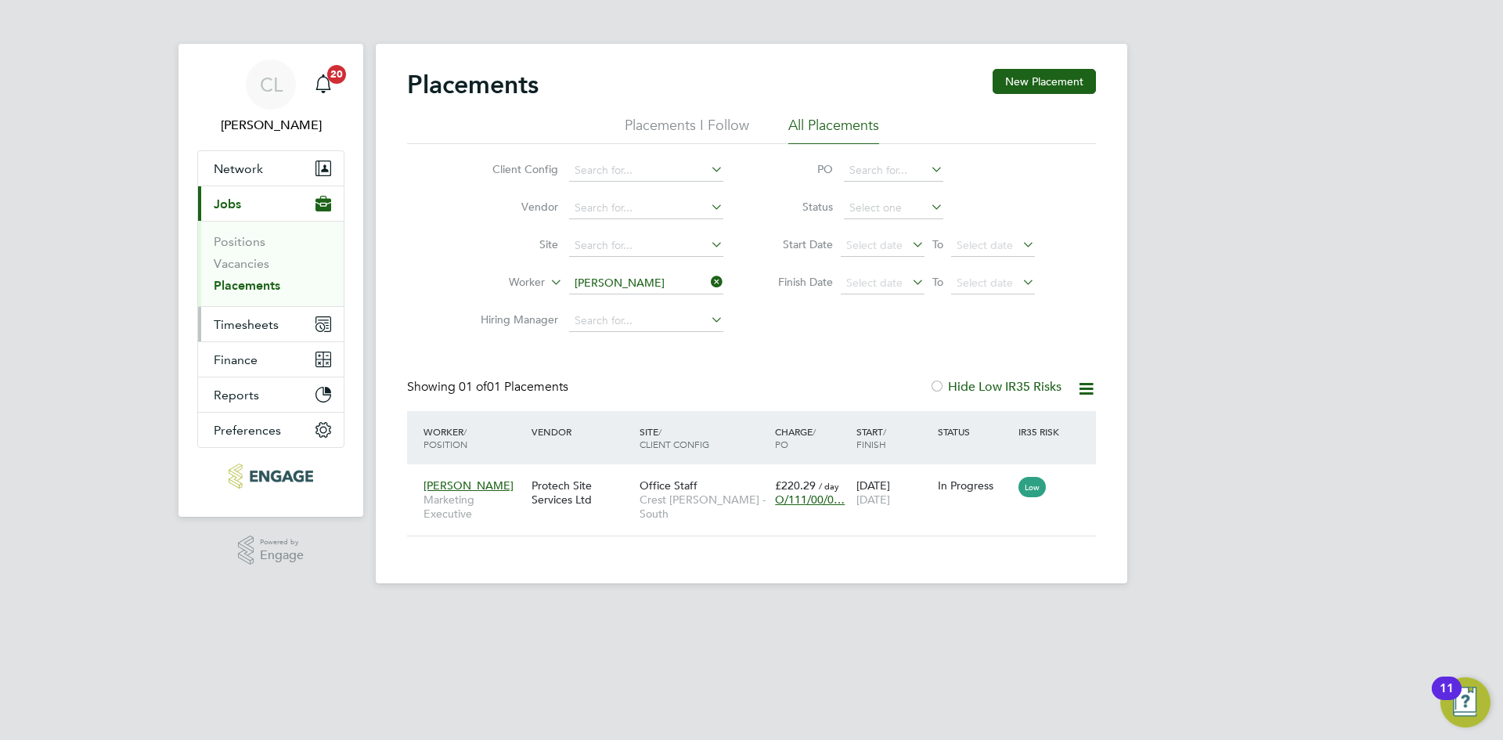
click at [254, 314] on button "Timesheets" at bounding box center [271, 324] width 146 height 34
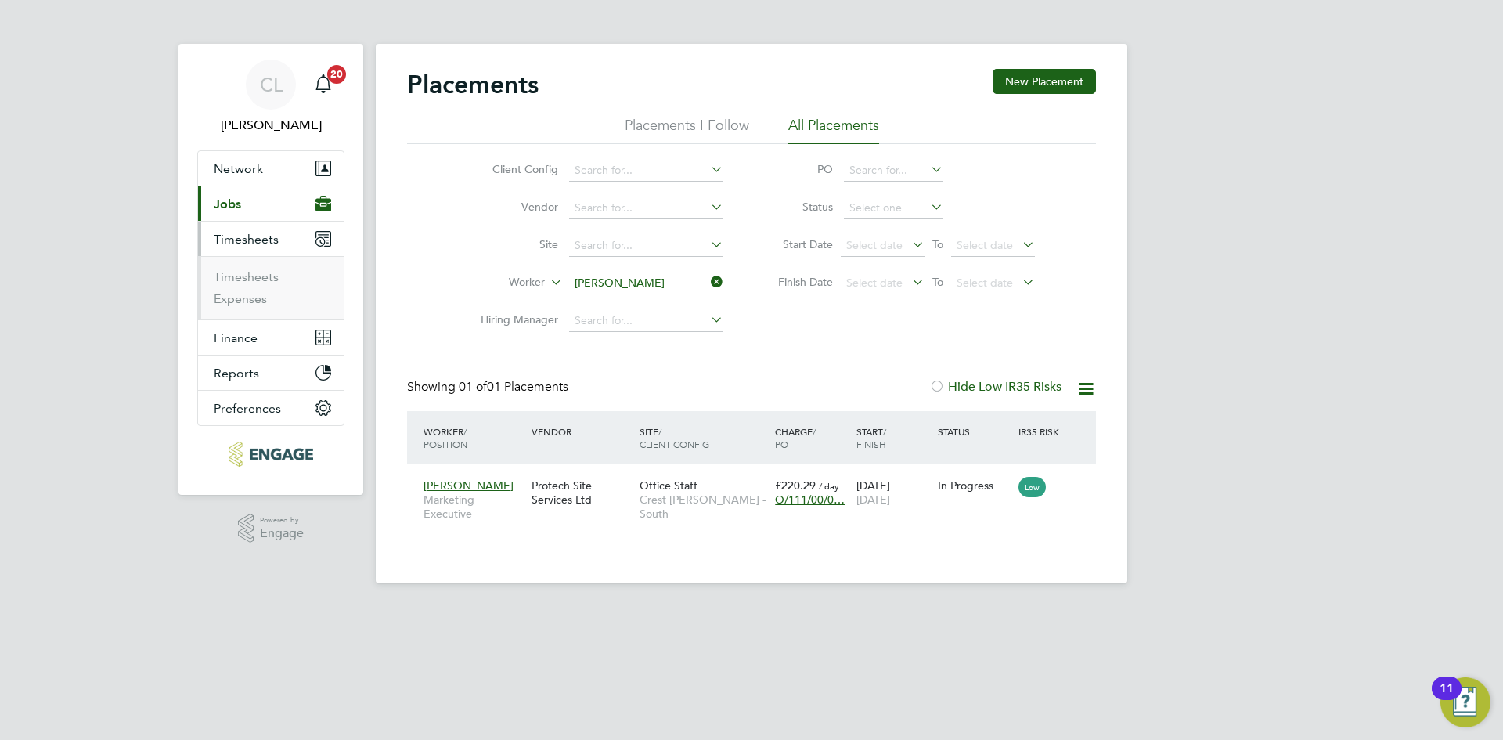
click at [280, 275] on li "Timesheets" at bounding box center [272, 280] width 117 height 22
click at [265, 281] on link "Timesheets" at bounding box center [246, 276] width 65 height 15
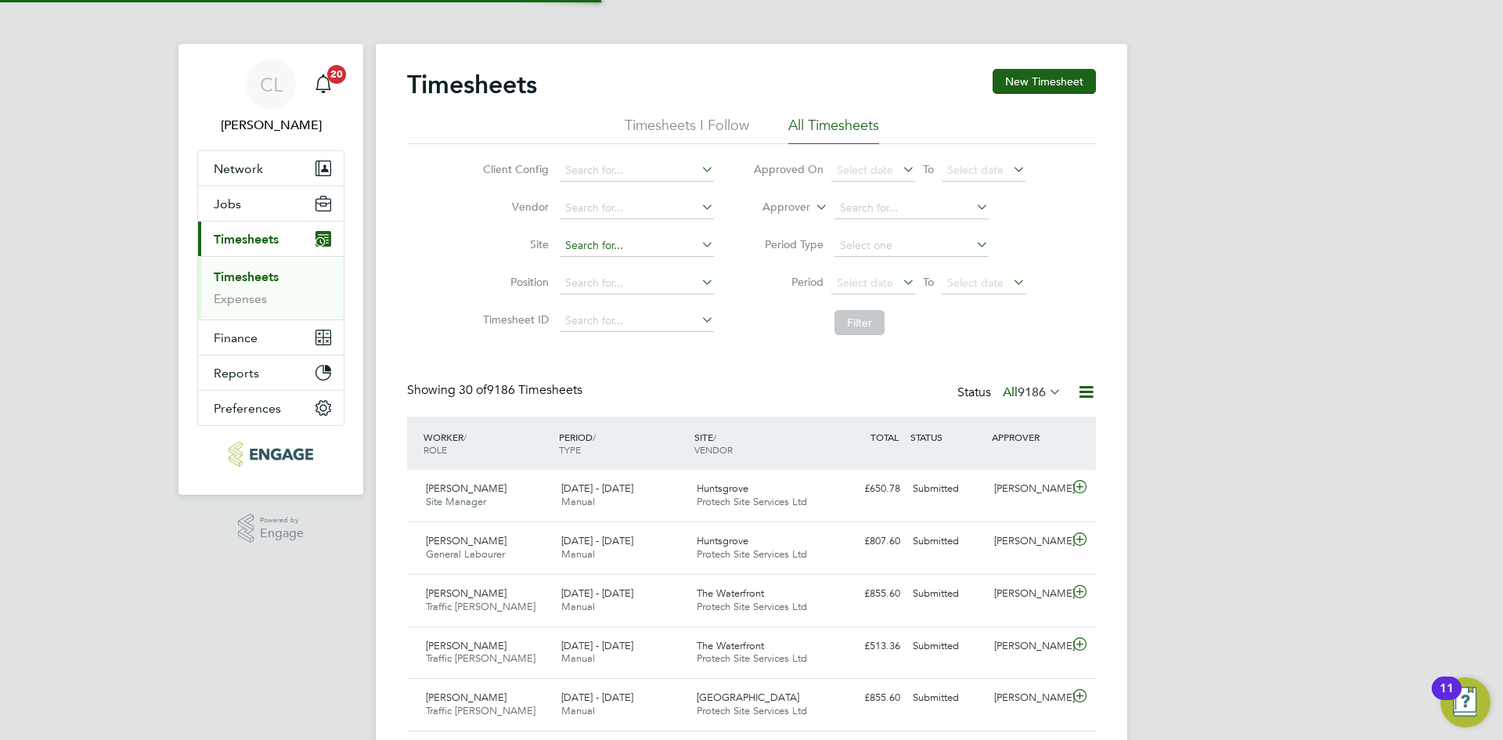
scroll to position [40, 136]
click at [612, 239] on input at bounding box center [637, 246] width 154 height 22
type input "hayley"
click at [501, 232] on li "Site hayley" at bounding box center [596, 246] width 275 height 38
